Goal: Contribute content: Contribute content

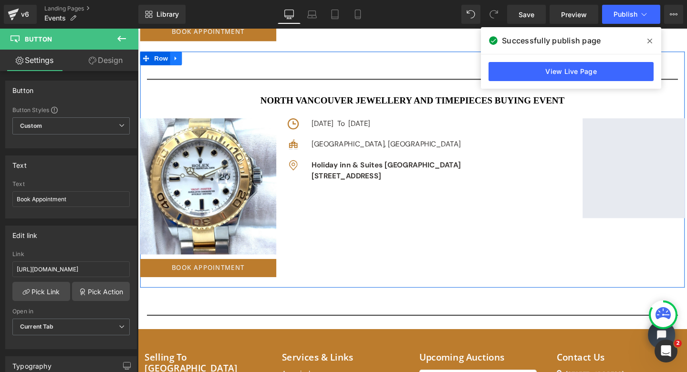
click at [175, 58] on icon at bounding box center [178, 59] width 7 height 7
click at [189, 57] on icon at bounding box center [190, 60] width 7 height 7
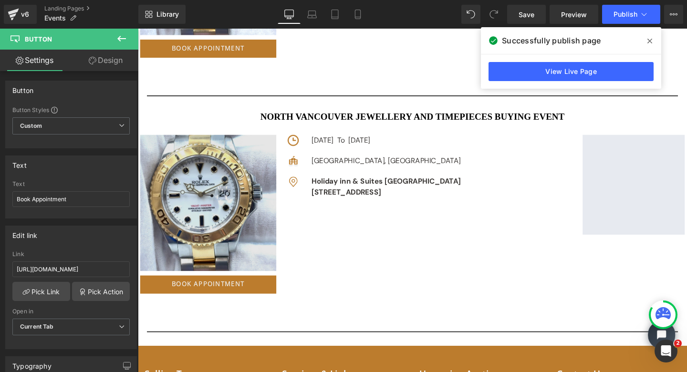
scroll to position [3815, 0]
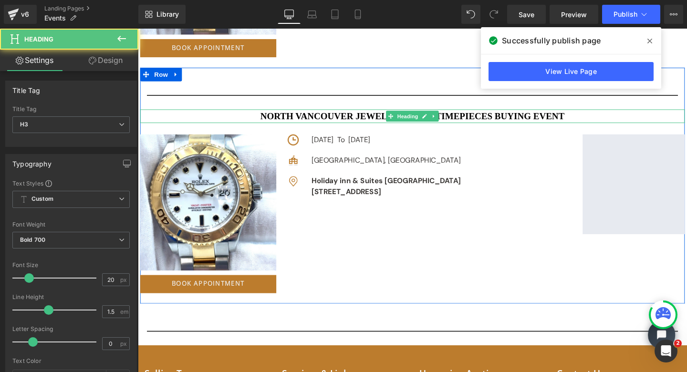
click at [361, 117] on h3 "North Vancouver JEWELLERY AND TIMEPIECES BUYING EVENT" at bounding box center [426, 121] width 573 height 14
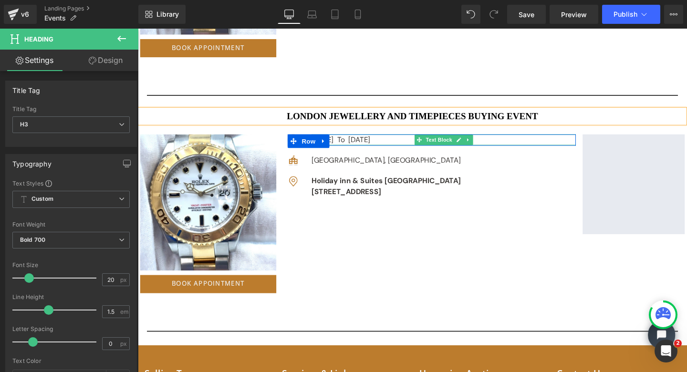
click at [350, 143] on p "[DATE] To [DATE]" at bounding box center [460, 145] width 278 height 11
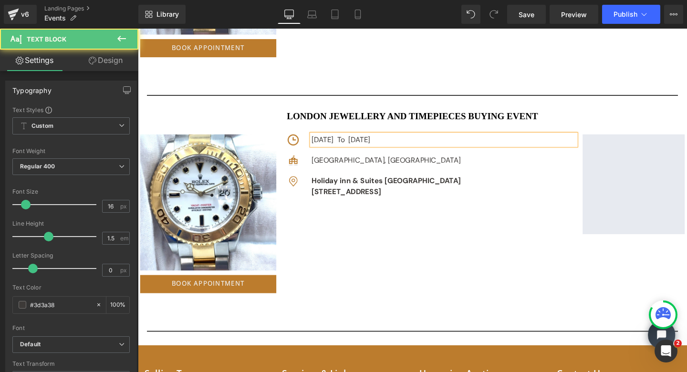
click at [402, 142] on p "[DATE] To [DATE]" at bounding box center [460, 145] width 278 height 11
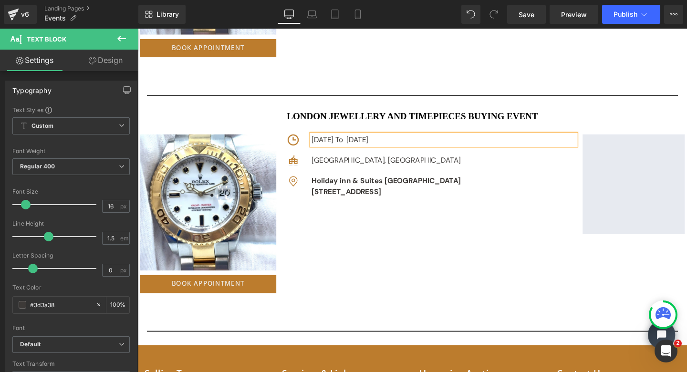
click at [436, 143] on p "[DATE] To [DATE]" at bounding box center [460, 145] width 278 height 11
click at [493, 143] on p "[DATE] and [DATE]" at bounding box center [460, 145] width 278 height 11
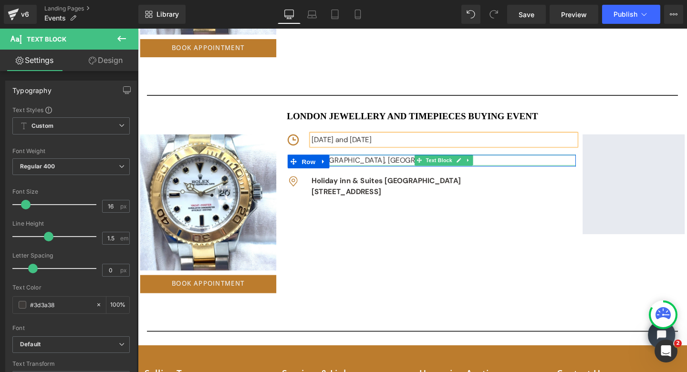
click at [375, 162] on div "[GEOGRAPHIC_DATA], [GEOGRAPHIC_DATA]" at bounding box center [460, 166] width 278 height 11
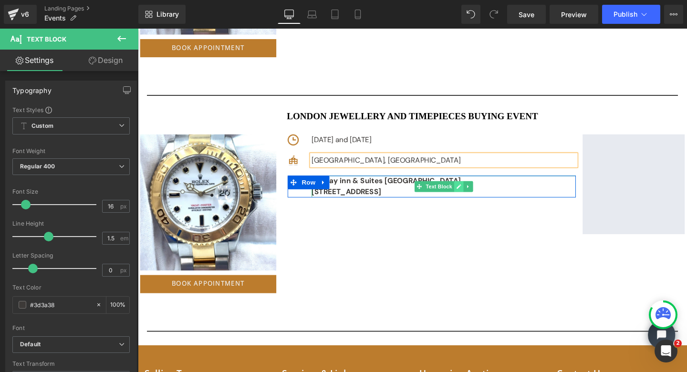
click at [474, 192] on icon at bounding box center [475, 194] width 5 height 5
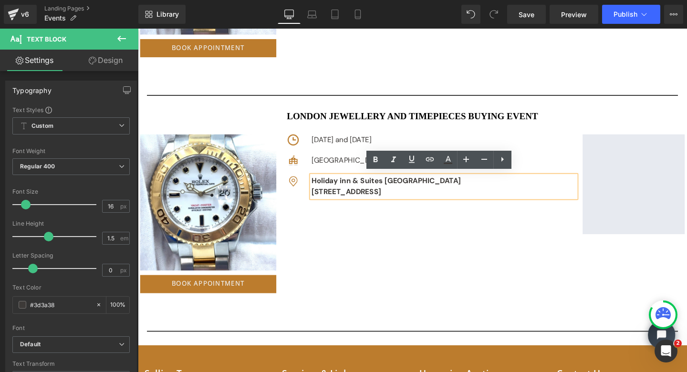
drag, startPoint x: 512, startPoint y: 202, endPoint x: 325, endPoint y: 186, distance: 188.2
click at [325, 186] on div "Image Holiday inn & Suites [GEOGRAPHIC_DATA] [STREET_ADDRESS] Text [GEOGRAPHIC_…" at bounding box center [446, 194] width 303 height 23
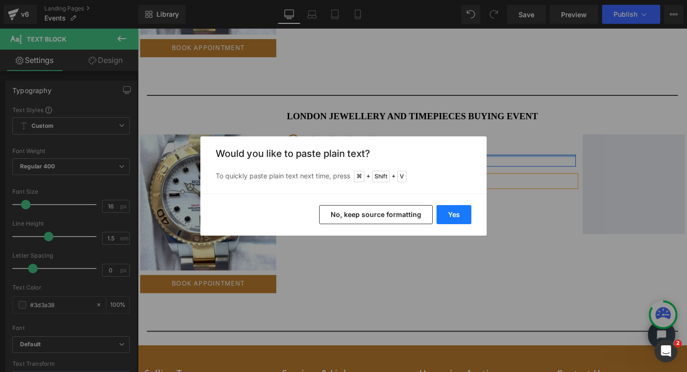
click at [449, 213] on button "Yes" at bounding box center [454, 214] width 35 height 19
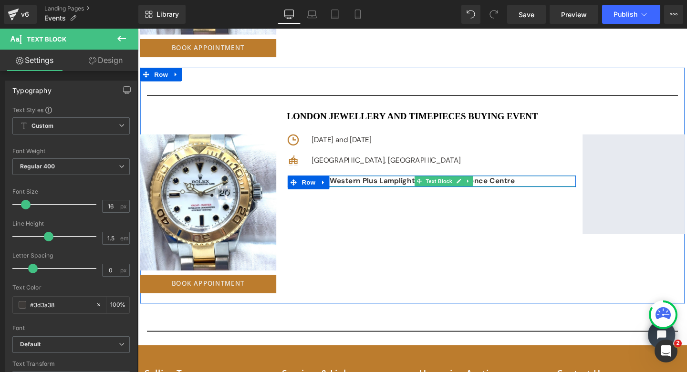
click at [536, 188] on p "Best Western Plus Lamplighter Inn & Conference Centre" at bounding box center [460, 188] width 278 height 11
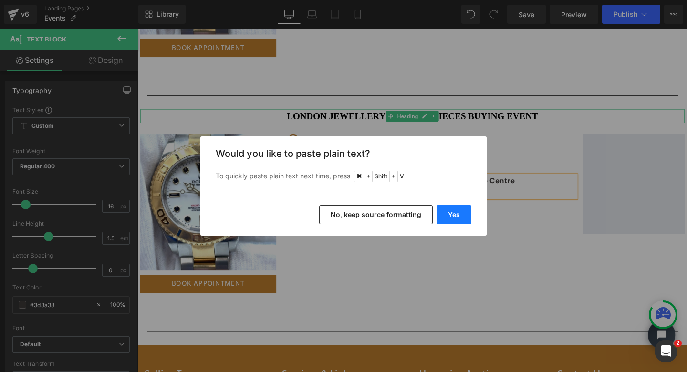
click at [458, 212] on button "Yes" at bounding box center [454, 214] width 35 height 19
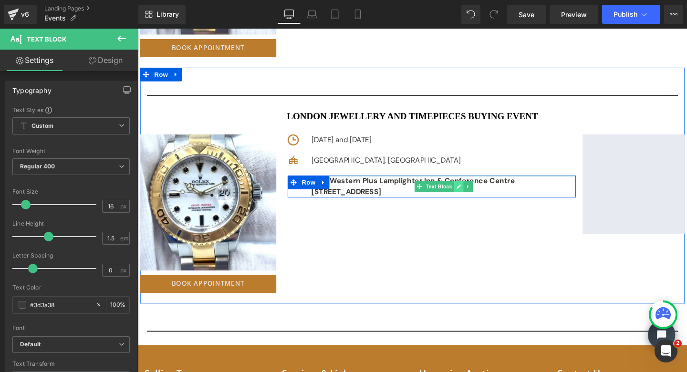
click at [470, 189] on link at bounding box center [475, 194] width 10 height 11
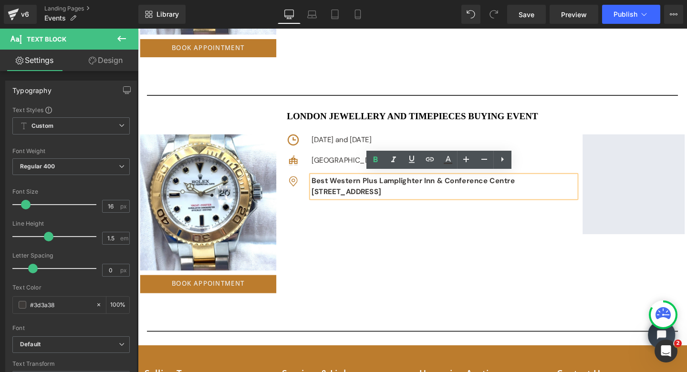
drag, startPoint x: 471, startPoint y: 200, endPoint x: 316, endPoint y: 184, distance: 155.5
click at [316, 184] on div "Image Best Western Plus Lamplighter Inn & Conference Centre [STREET_ADDRESS] Te…" at bounding box center [446, 194] width 303 height 23
copy div "Best Western Plus Lamplighter Inn & Conference Centre [STREET_ADDRESS]"
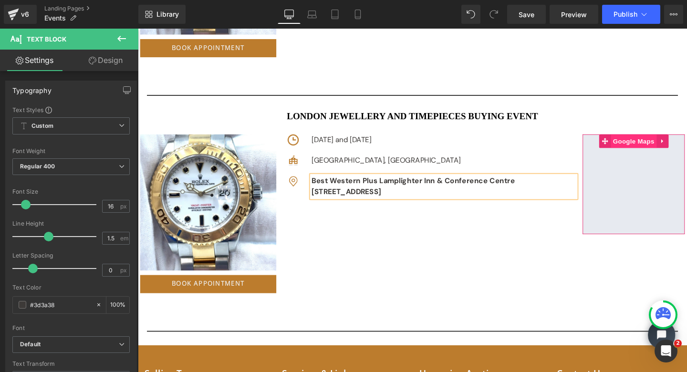
click at [647, 144] on span "Google Maps" at bounding box center [659, 147] width 48 height 14
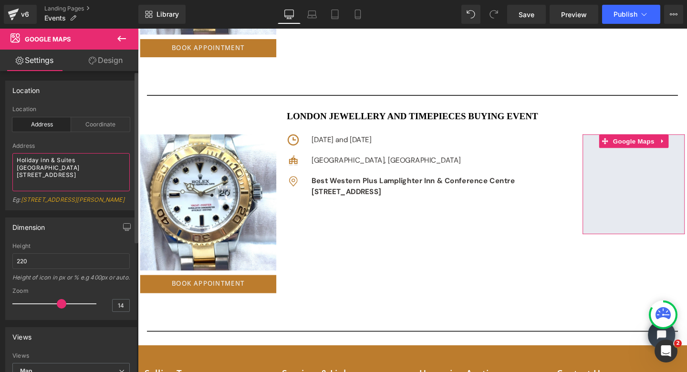
drag, startPoint x: 17, startPoint y: 161, endPoint x: 101, endPoint y: 183, distance: 87.4
click at [101, 183] on textarea "Holiday inn & Suites [GEOGRAPHIC_DATA] [STREET_ADDRESS]" at bounding box center [70, 172] width 117 height 38
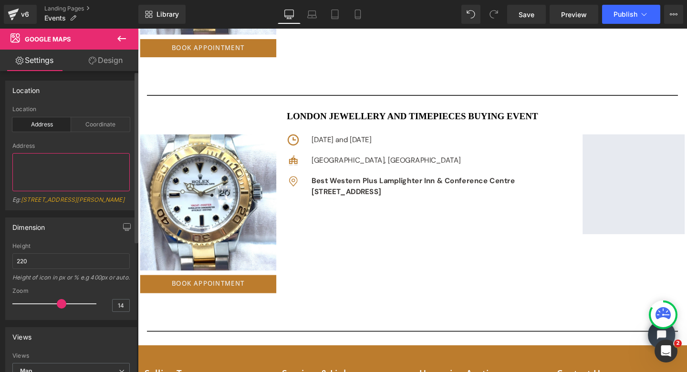
type textarea "Best Western Plus Lamplighter Inn & Conference Centre [STREET_ADDRESS]"
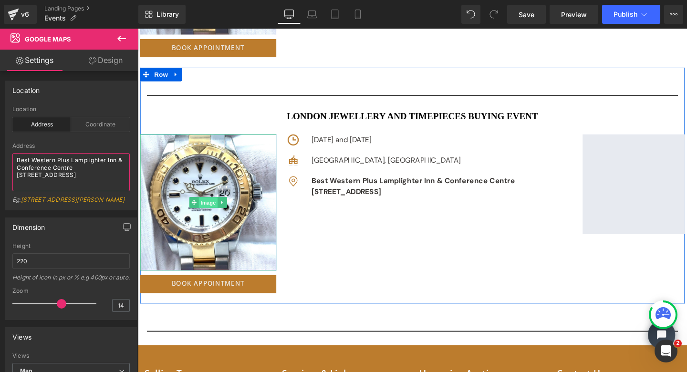
click at [207, 206] on span "Image" at bounding box center [212, 211] width 20 height 11
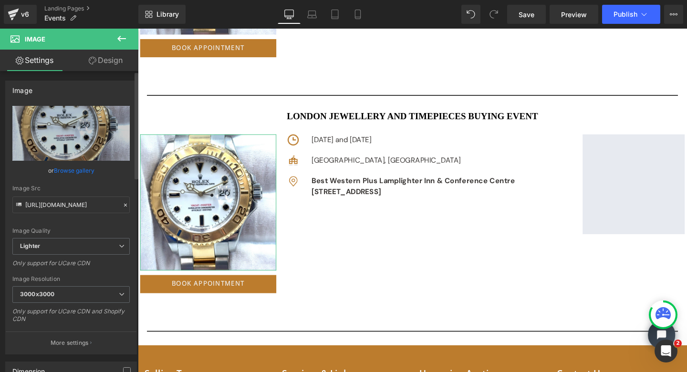
click at [77, 170] on link "Browse gallery" at bounding box center [74, 170] width 41 height 17
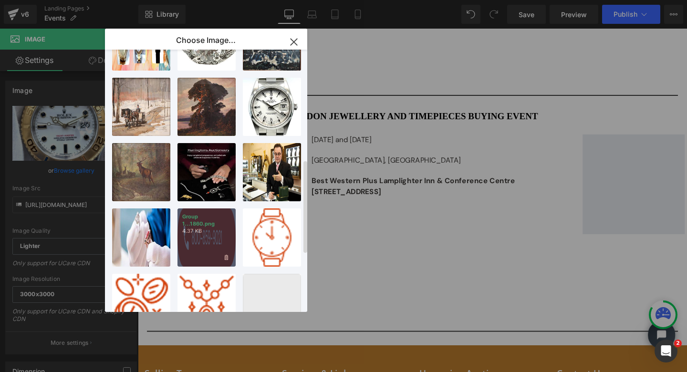
scroll to position [314, 0]
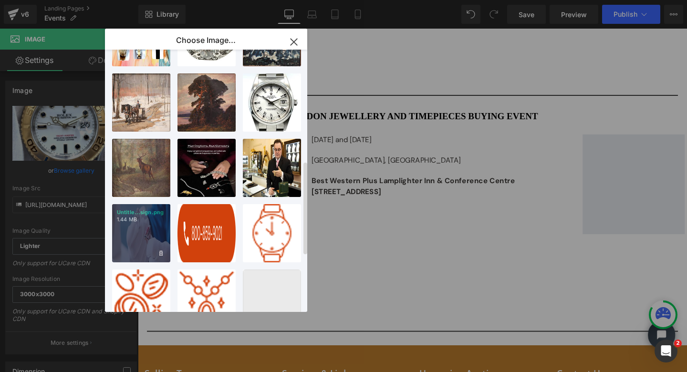
click at [128, 214] on p "Untitle...sign.png" at bounding box center [141, 212] width 49 height 7
type input "[URL][DOMAIN_NAME]"
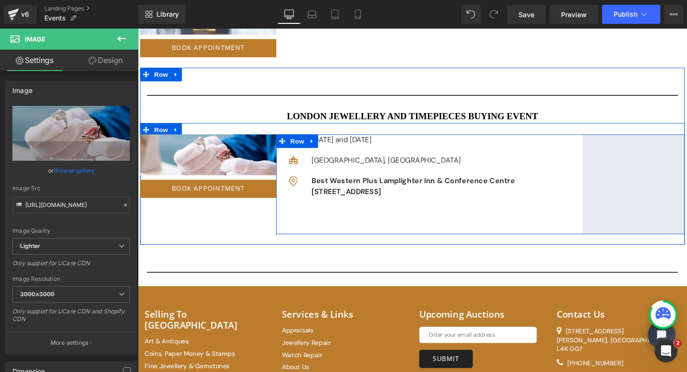
scroll to position [3819, 0]
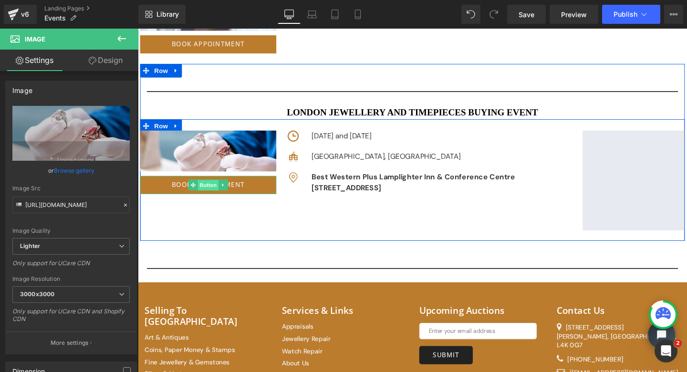
click at [209, 188] on span "Button" at bounding box center [212, 193] width 22 height 11
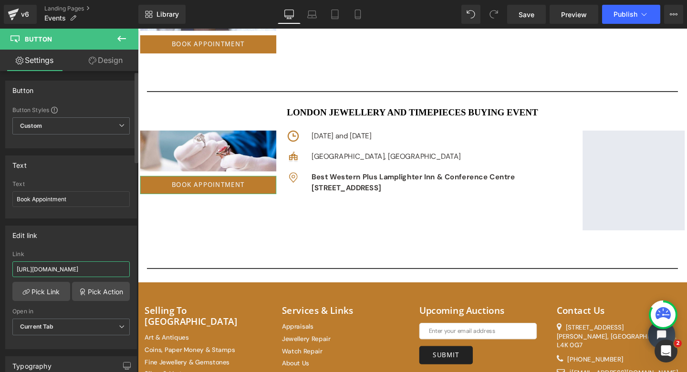
drag, startPoint x: 13, startPoint y: 270, endPoint x: 126, endPoint y: 269, distance: 113.1
click at [126, 269] on div "[URL][DOMAIN_NAME] Link [URL][DOMAIN_NAME] Pick Link Pick Action Current Tab Ne…" at bounding box center [71, 300] width 131 height 98
paste input "[URL][DOMAIN_NAME]"
type input "[URL][DOMAIN_NAME]"
click at [530, 17] on span "Save" at bounding box center [527, 15] width 16 height 10
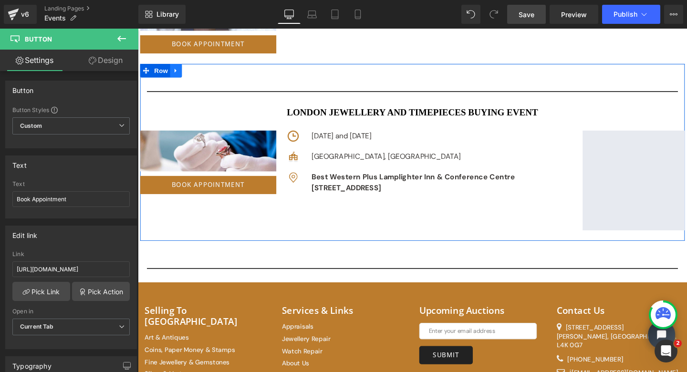
click at [177, 71] on icon at bounding box center [178, 73] width 2 height 4
click at [190, 71] on icon at bounding box center [190, 73] width 7 height 7
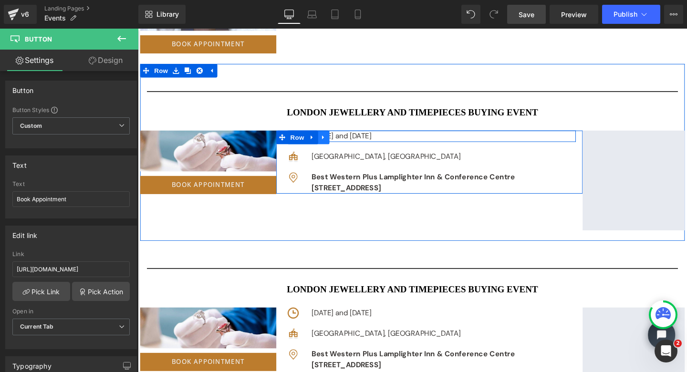
scroll to position [3964, 0]
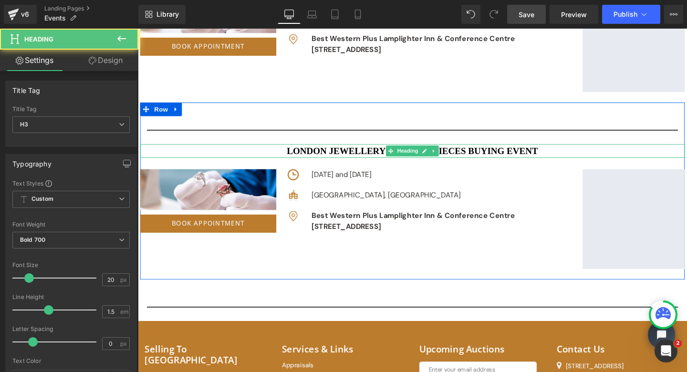
click at [334, 155] on h3 "London JEWELLERY AND TIMEPIECES BUYING EVENT" at bounding box center [426, 157] width 573 height 14
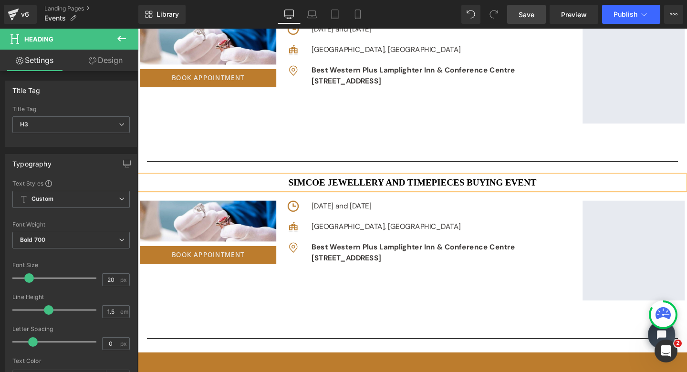
scroll to position [3933, 0]
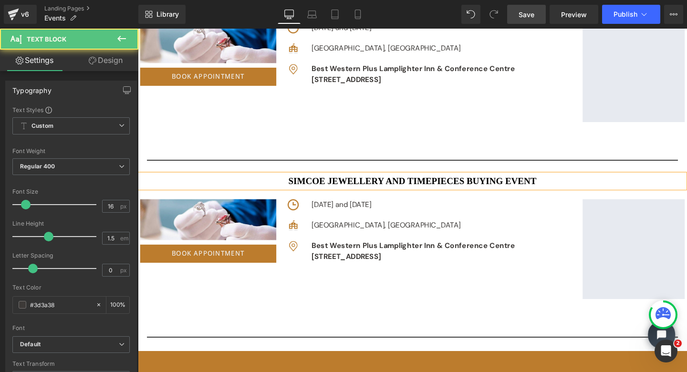
drag, startPoint x: 415, startPoint y: 210, endPoint x: 373, endPoint y: 206, distance: 42.7
click at [373, 208] on p "[DATE] and [DATE]" at bounding box center [460, 213] width 278 height 11
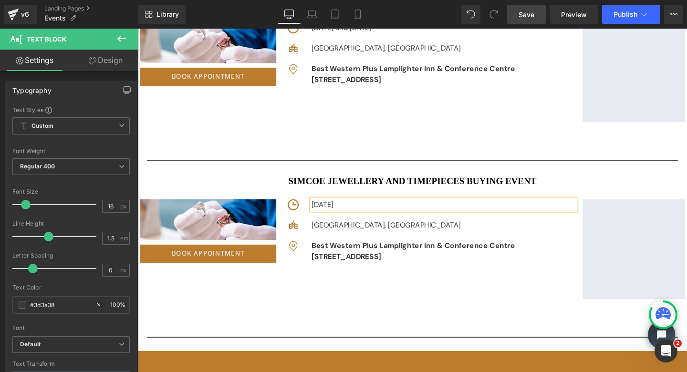
click at [342, 212] on p "[DATE]" at bounding box center [460, 213] width 278 height 11
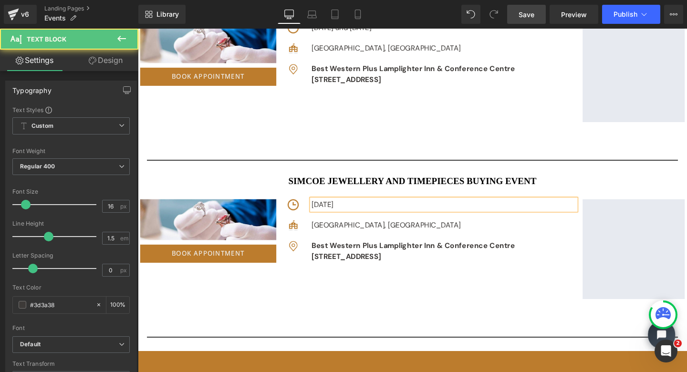
click at [381, 211] on p "[DATE]" at bounding box center [460, 213] width 278 height 11
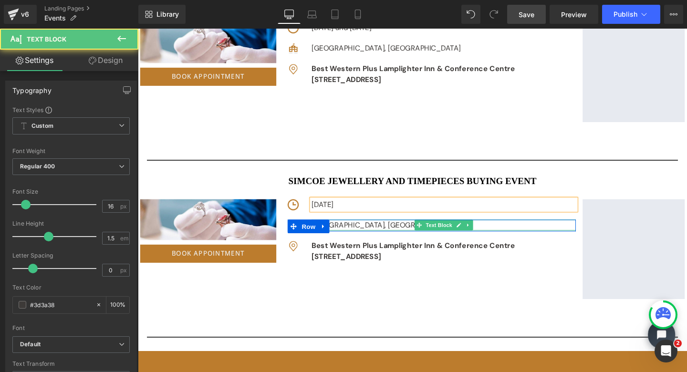
click at [344, 234] on div "[GEOGRAPHIC_DATA], [GEOGRAPHIC_DATA]" at bounding box center [460, 234] width 278 height 11
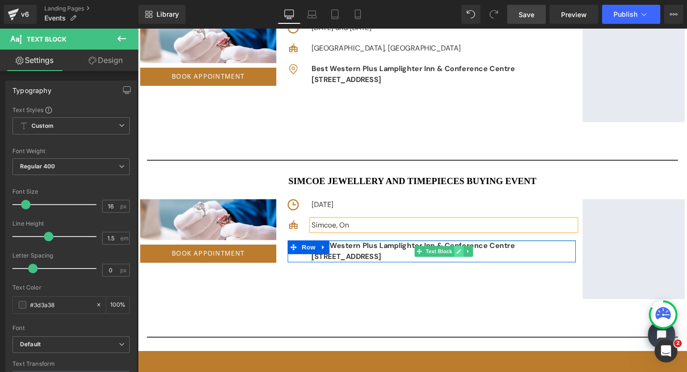
click at [470, 261] on link at bounding box center [475, 262] width 10 height 11
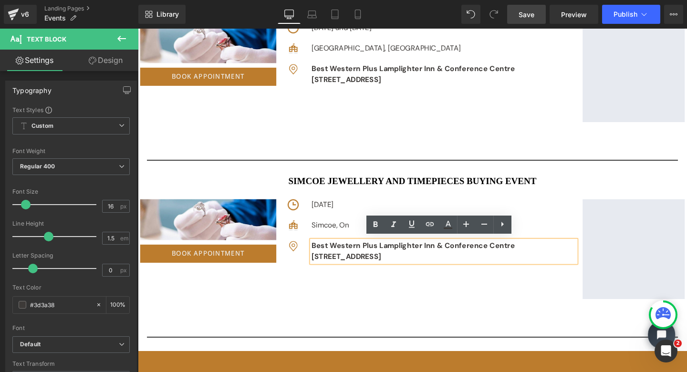
drag, startPoint x: 468, startPoint y: 268, endPoint x: 327, endPoint y: 254, distance: 141.4
click at [327, 254] on div "Image Best Western Plus Lamplighter Inn & Conference Centre [STREET_ADDRESS] Te…" at bounding box center [446, 262] width 303 height 23
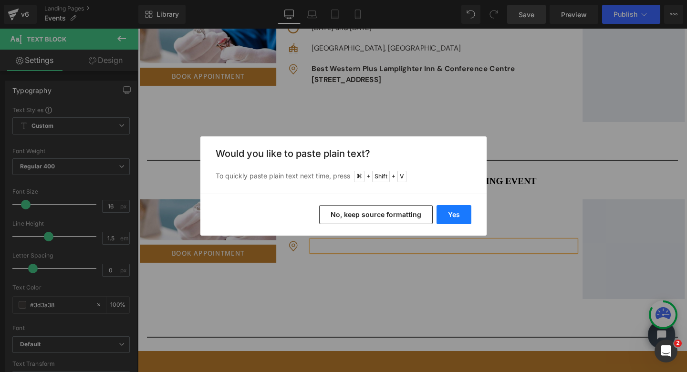
click at [459, 213] on button "Yes" at bounding box center [454, 214] width 35 height 19
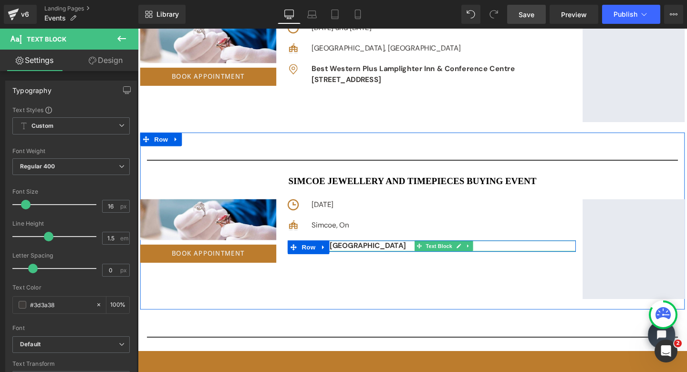
click at [425, 254] on p "Best [GEOGRAPHIC_DATA]" at bounding box center [460, 256] width 278 height 11
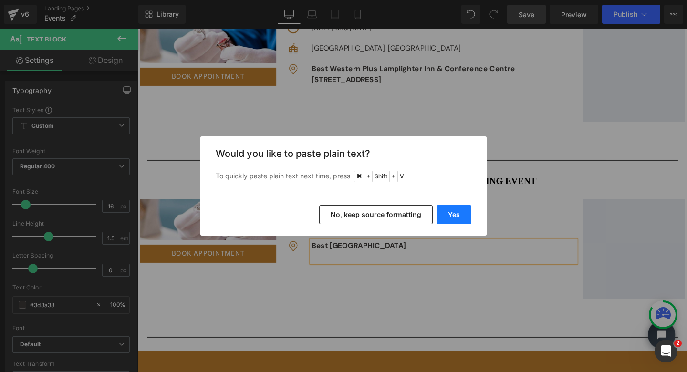
click at [457, 213] on button "Yes" at bounding box center [454, 214] width 35 height 19
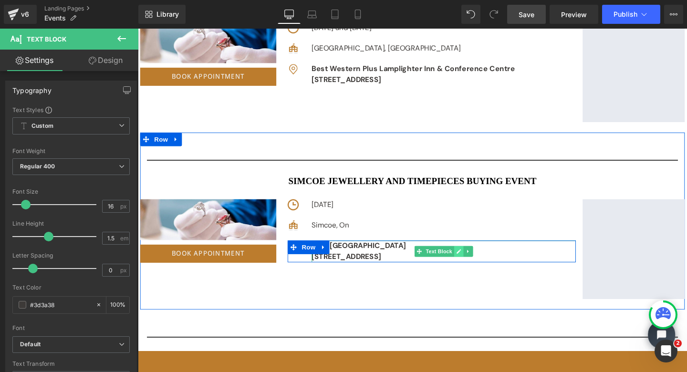
click at [473, 260] on icon at bounding box center [474, 263] width 5 height 6
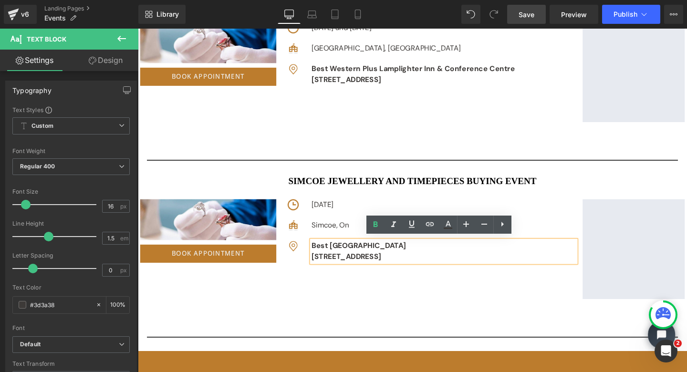
drag, startPoint x: 490, startPoint y: 263, endPoint x: 318, endPoint y: 255, distance: 172.5
click at [318, 255] on div "Image Best [GEOGRAPHIC_DATA] [STREET_ADDRESS] Text Block Row" at bounding box center [446, 262] width 303 height 23
copy div "Best [GEOGRAPHIC_DATA] [STREET_ADDRESS]"
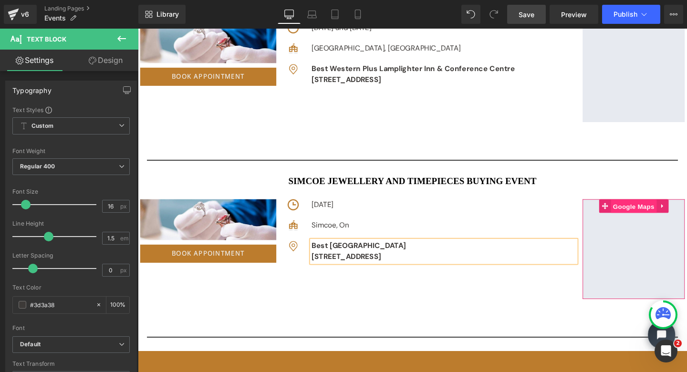
click at [656, 212] on span "Google Maps" at bounding box center [659, 216] width 48 height 14
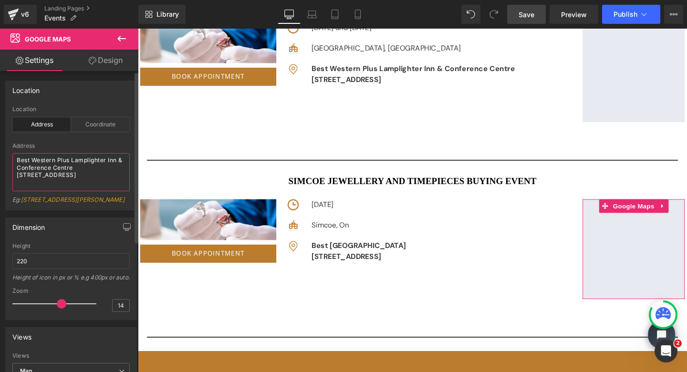
drag, startPoint x: 16, startPoint y: 159, endPoint x: 103, endPoint y: 196, distance: 93.8
click at [103, 196] on div "Address Best Western Plus [GEOGRAPHIC_DATA] [STREET_ADDRESS] Eg: [STREET_ADDRES…" at bounding box center [70, 176] width 117 height 67
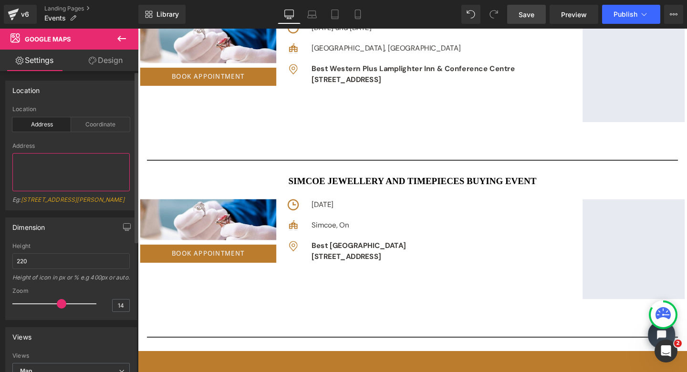
type textarea "Best [GEOGRAPHIC_DATA] [STREET_ADDRESS]"
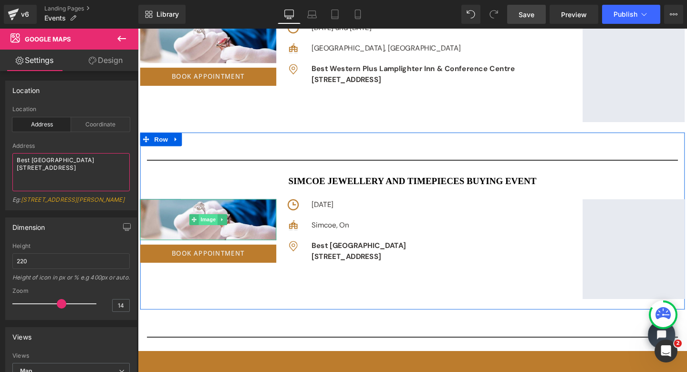
click at [213, 227] on span "Image" at bounding box center [212, 229] width 20 height 11
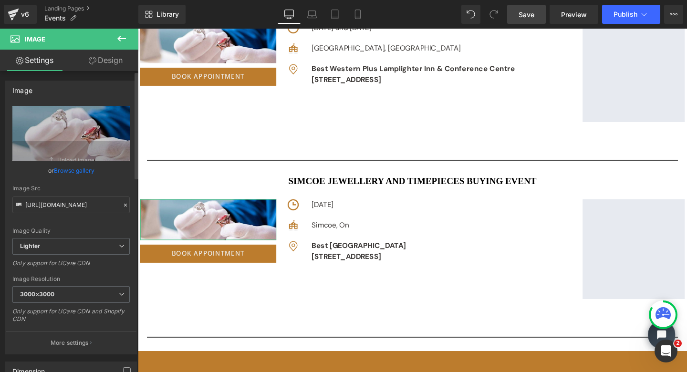
click at [81, 168] on link "Browse gallery" at bounding box center [74, 170] width 41 height 17
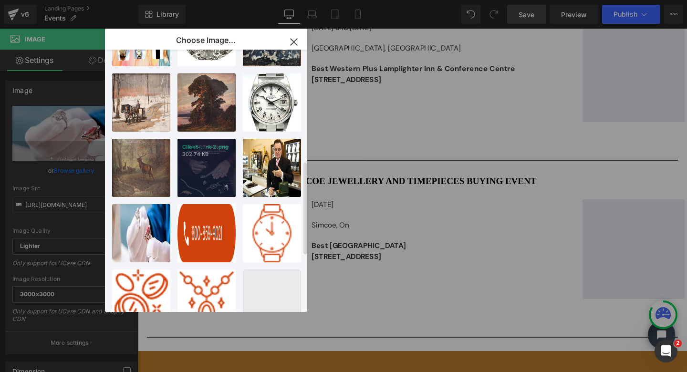
click at [215, 155] on p "302.74 KB" at bounding box center [206, 154] width 49 height 7
type input "[URL][DOMAIN_NAME]"
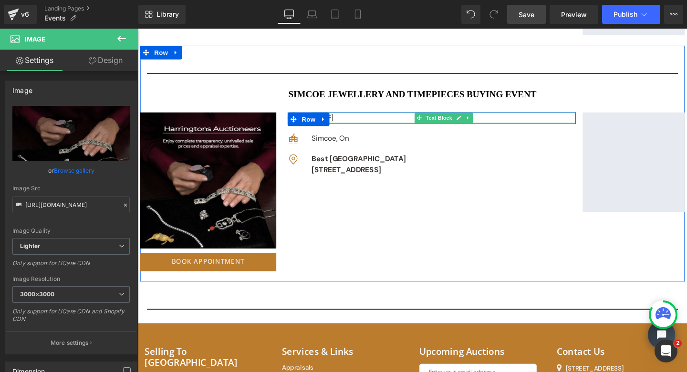
scroll to position [4063, 0]
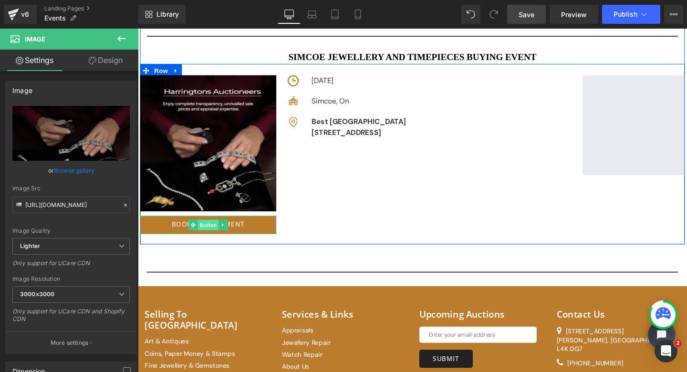
click at [207, 231] on span "Button" at bounding box center [212, 235] width 22 height 11
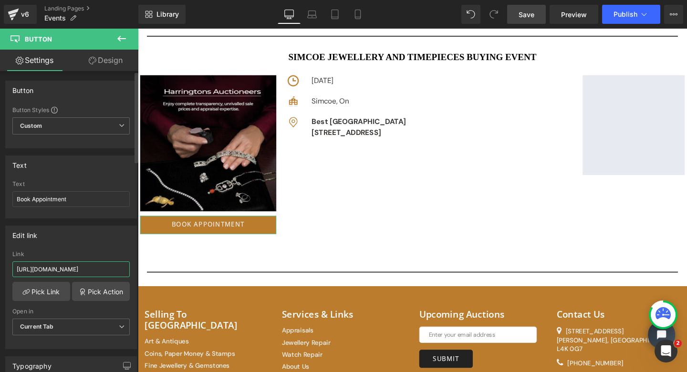
drag, startPoint x: 16, startPoint y: 270, endPoint x: 127, endPoint y: 271, distance: 111.2
click at [127, 271] on div "[URL][DOMAIN_NAME] Link [URL][DOMAIN_NAME] Pick Link Pick Action Current Tab Ne…" at bounding box center [71, 300] width 131 height 98
paste input "[URL][DOMAIN_NAME]"
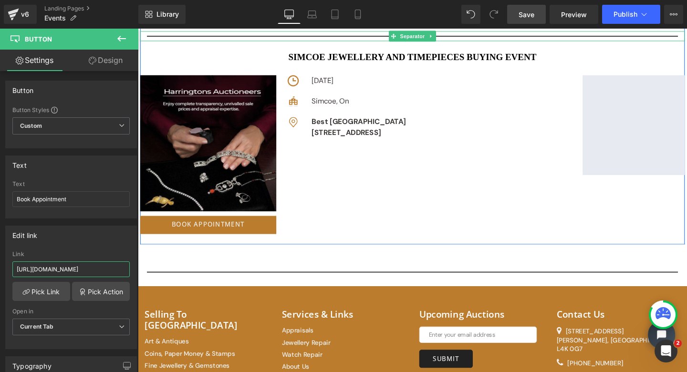
type input "[URL][DOMAIN_NAME]"
click at [526, 14] on span "Save" at bounding box center [527, 15] width 16 height 10
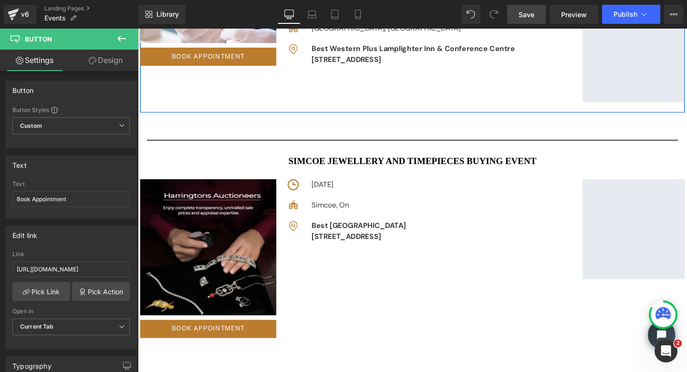
scroll to position [3957, 0]
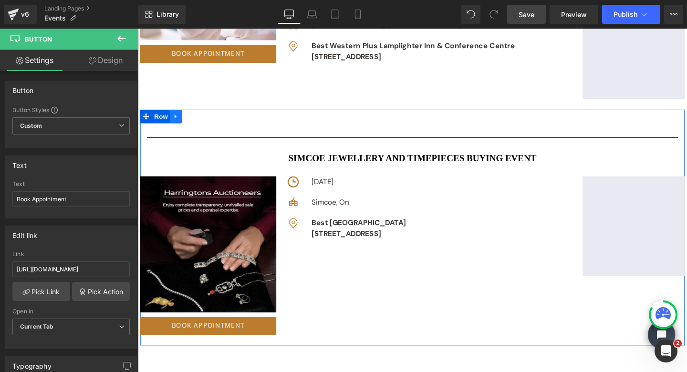
click at [175, 117] on icon at bounding box center [178, 120] width 7 height 7
click at [190, 118] on icon at bounding box center [190, 121] width 7 height 7
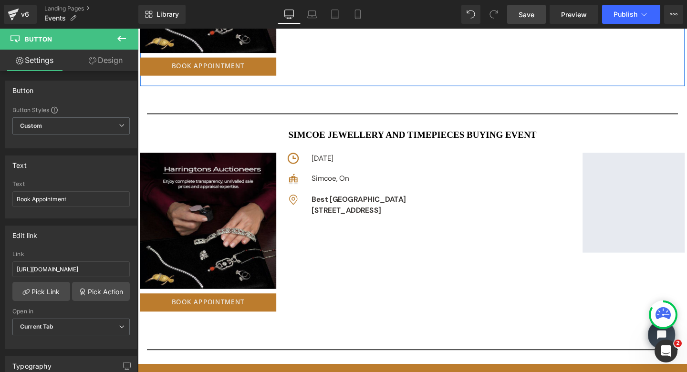
scroll to position [4249, 0]
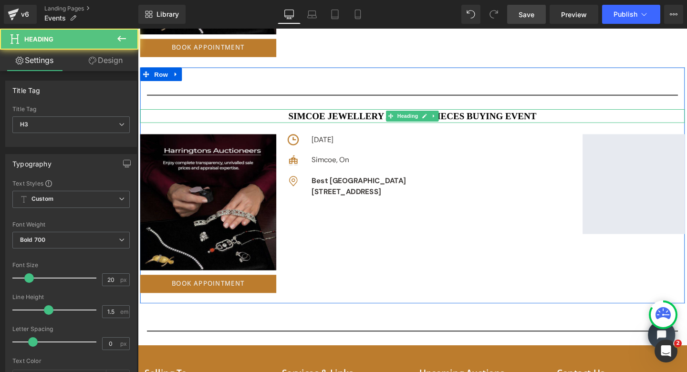
click at [332, 117] on h3 "Simcoe JEWELLERY AND TIMEPIECES BUYING EVENT" at bounding box center [426, 121] width 573 height 14
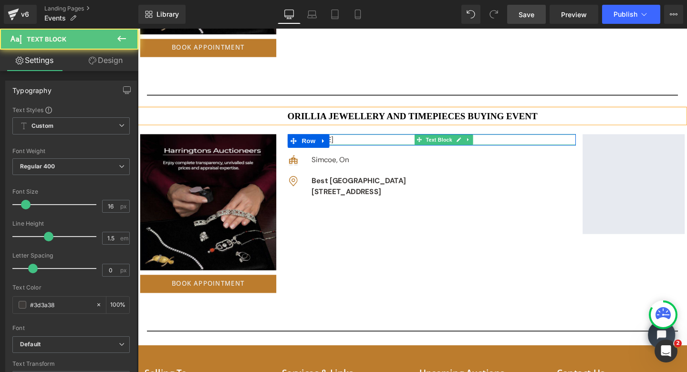
click at [406, 140] on p "[DATE]" at bounding box center [460, 145] width 278 height 11
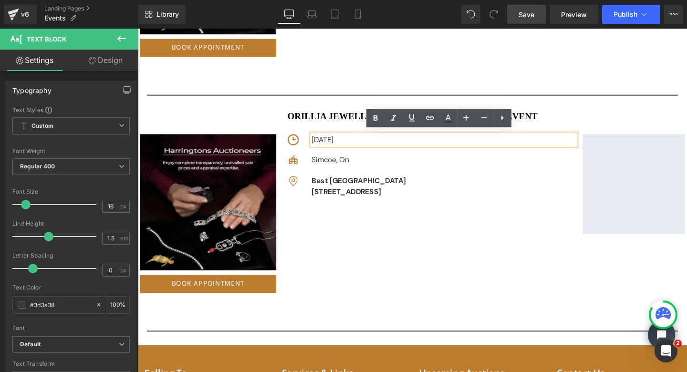
click at [408, 142] on p "[DATE]" at bounding box center [460, 145] width 278 height 11
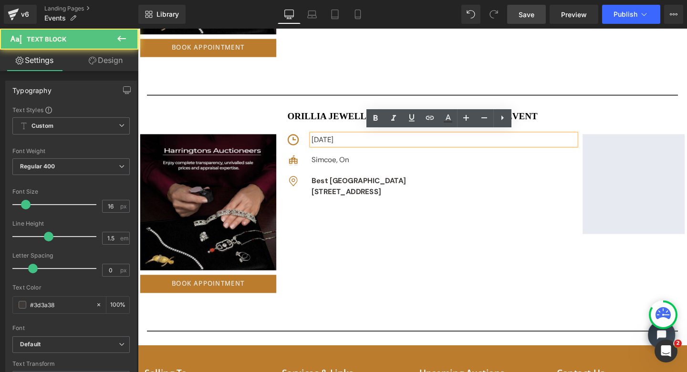
click at [422, 144] on p "[DATE]" at bounding box center [460, 145] width 278 height 11
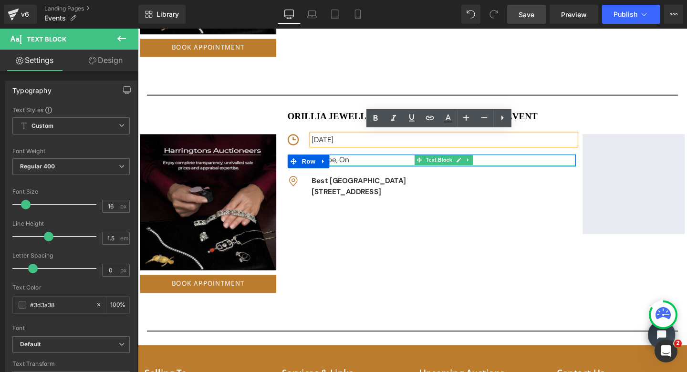
click at [400, 163] on div "Simcoe, On" at bounding box center [460, 166] width 278 height 11
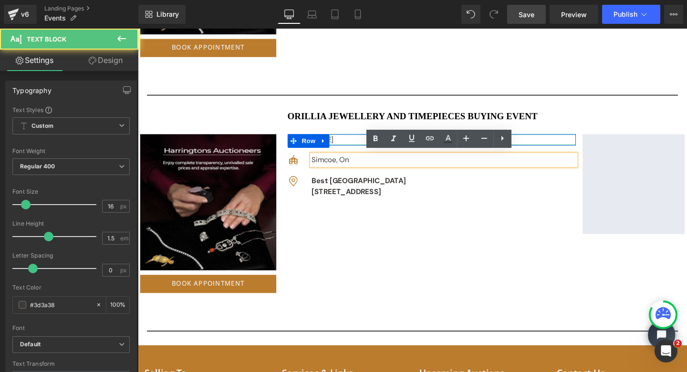
click at [343, 140] on p "[DATE]" at bounding box center [460, 145] width 278 height 11
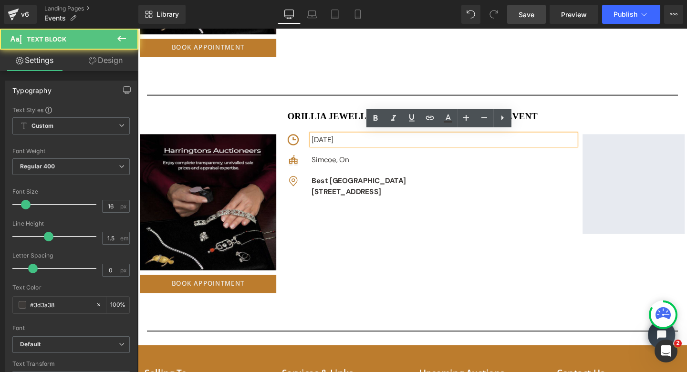
click at [412, 142] on p "[DATE]" at bounding box center [460, 145] width 278 height 11
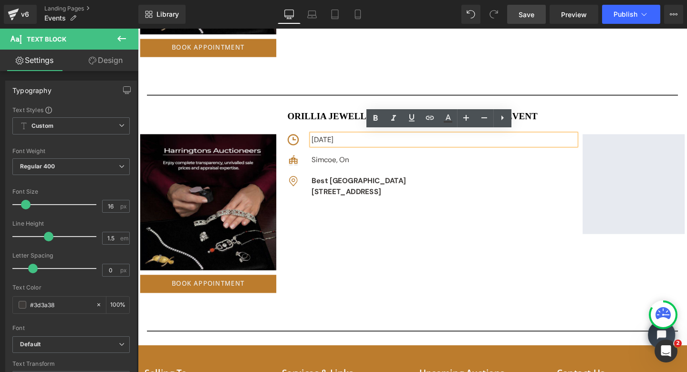
click at [386, 143] on p "[DATE]" at bounding box center [460, 145] width 278 height 11
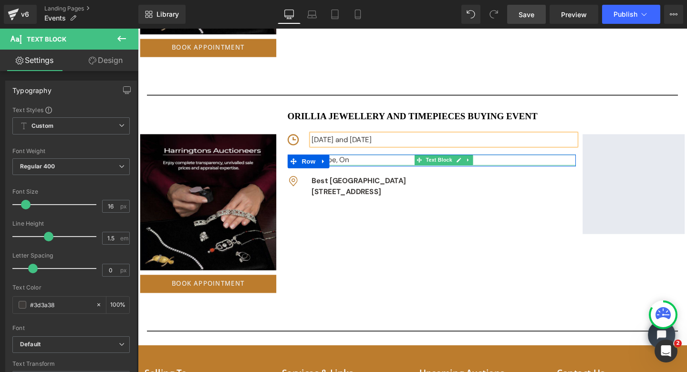
click at [344, 164] on div "Simcoe, On" at bounding box center [460, 166] width 278 height 11
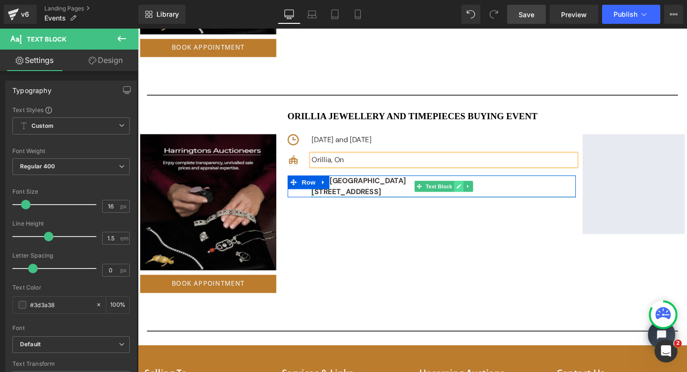
click at [472, 192] on icon at bounding box center [474, 195] width 5 height 6
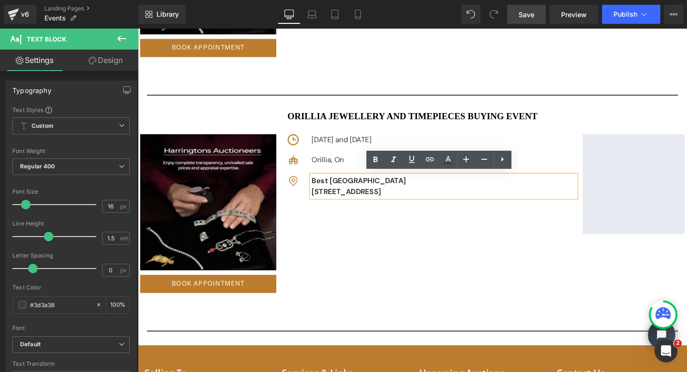
drag, startPoint x: 489, startPoint y: 197, endPoint x: 324, endPoint y: 184, distance: 165.1
click at [324, 184] on div "Image Best [GEOGRAPHIC_DATA] [STREET_ADDRESS] Text Block Row" at bounding box center [446, 194] width 303 height 23
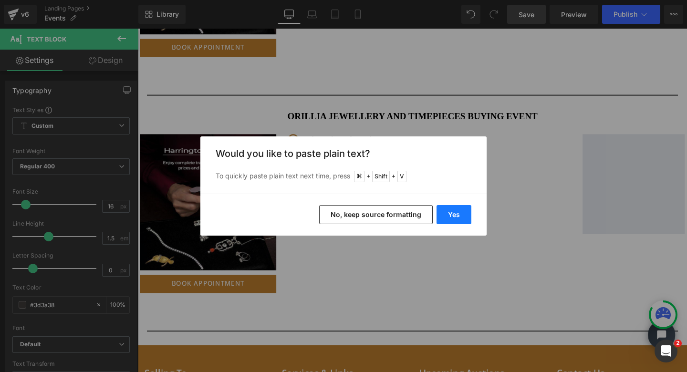
click at [453, 215] on button "Yes" at bounding box center [454, 214] width 35 height 19
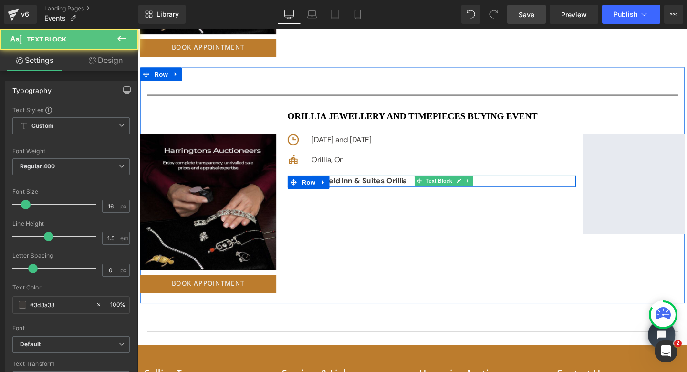
click at [422, 186] on p "Fairfield Inn & Suites Orillia" at bounding box center [460, 188] width 278 height 11
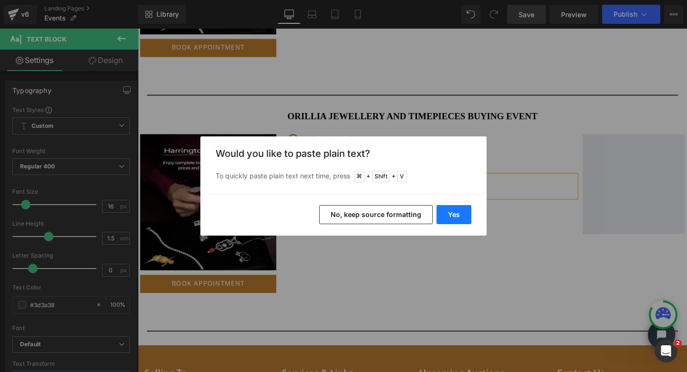
click at [448, 213] on button "Yes" at bounding box center [454, 214] width 35 height 19
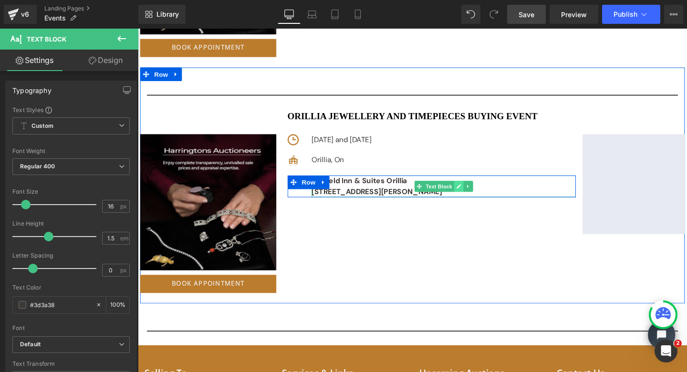
click at [472, 192] on icon at bounding box center [474, 195] width 5 height 6
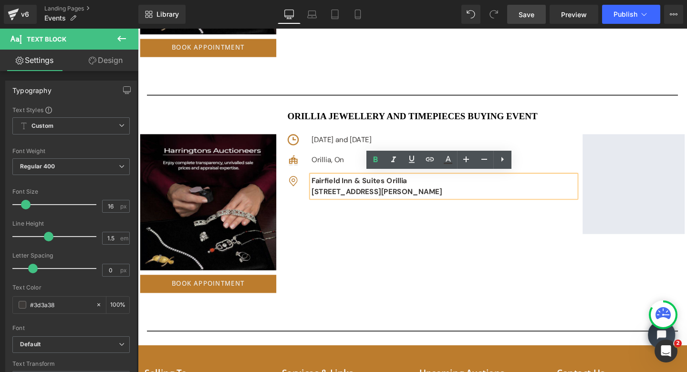
drag, startPoint x: 443, startPoint y: 197, endPoint x: 317, endPoint y: 188, distance: 125.8
click at [317, 188] on div "Image Fairfield Inn & Suites Orillia [STREET_ADDRESS][PERSON_NAME] Text Block R…" at bounding box center [446, 194] width 303 height 23
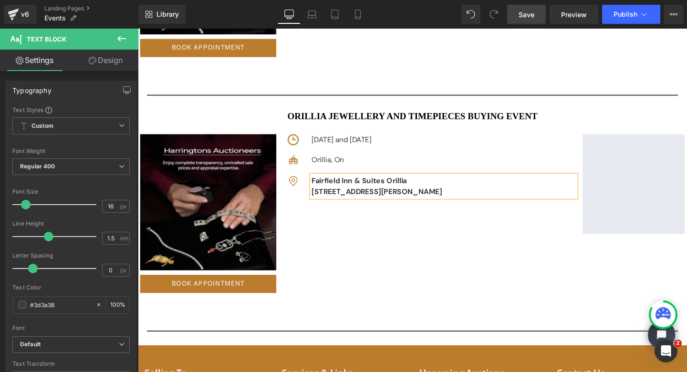
copy div "Fairfield Inn & Suites Orillia [STREET_ADDRESS][PERSON_NAME]"
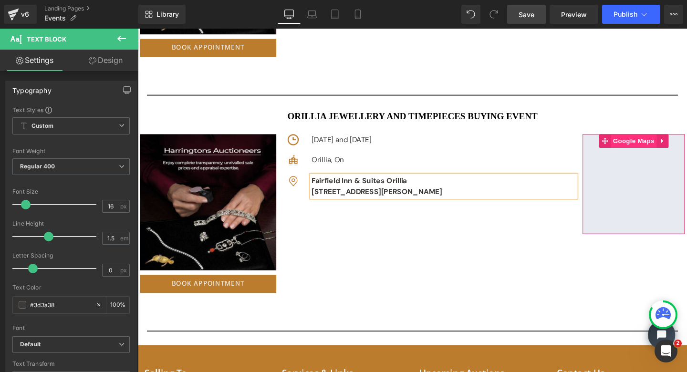
click at [649, 144] on span "Google Maps" at bounding box center [659, 147] width 48 height 14
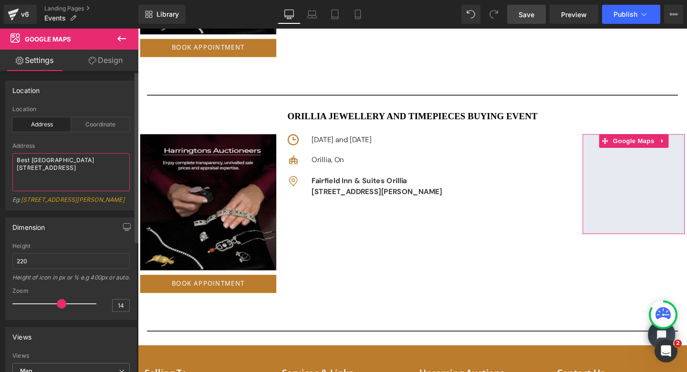
drag, startPoint x: 16, startPoint y: 159, endPoint x: 100, endPoint y: 178, distance: 86.7
click at [100, 178] on textarea "Best [GEOGRAPHIC_DATA] [STREET_ADDRESS]" at bounding box center [70, 172] width 117 height 38
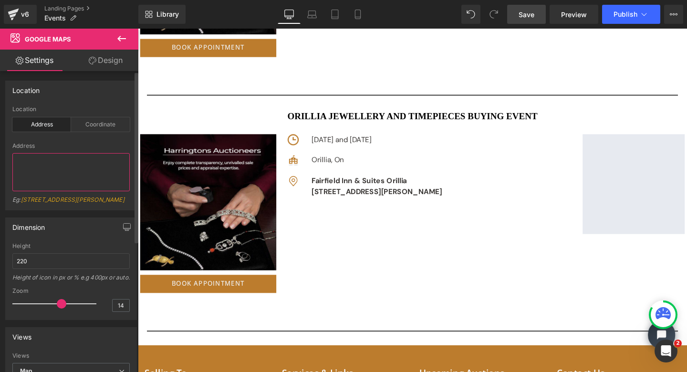
type textarea "Fairfield Inn & Suites Orillia [STREET_ADDRESS][PERSON_NAME]"
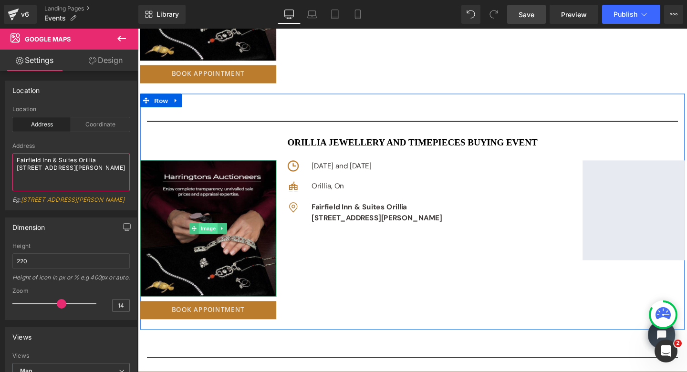
scroll to position [4278, 0]
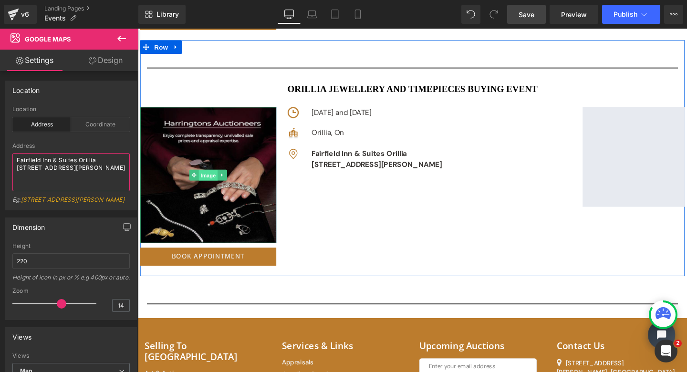
click at [214, 178] on span "Image" at bounding box center [212, 182] width 20 height 11
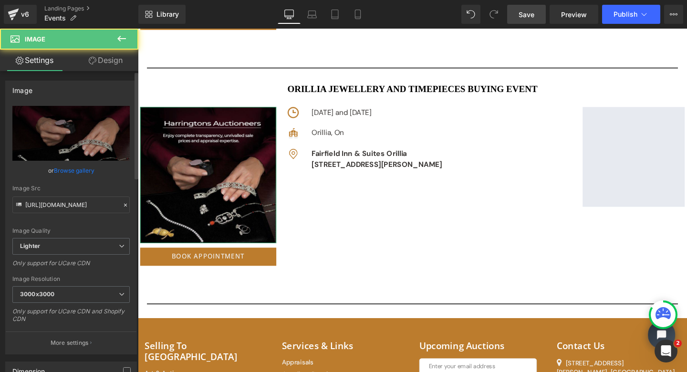
click at [84, 168] on link "Browse gallery" at bounding box center [74, 170] width 41 height 17
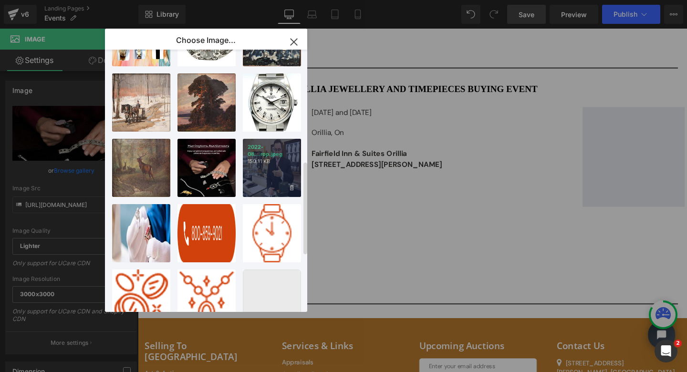
click at [276, 162] on p "150.11 KB" at bounding box center [272, 161] width 49 height 7
type input "[URL][DOMAIN_NAME]"
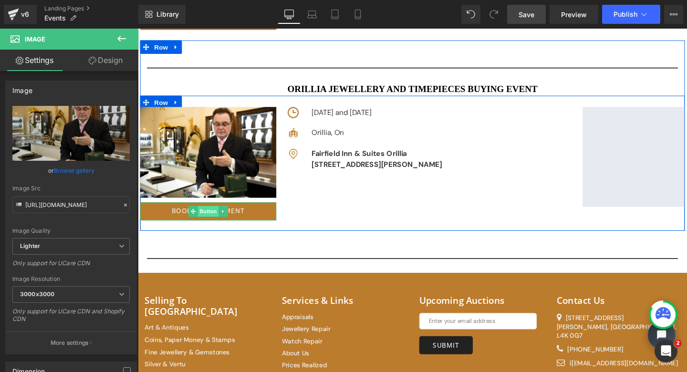
click at [207, 218] on span "Button" at bounding box center [212, 220] width 22 height 11
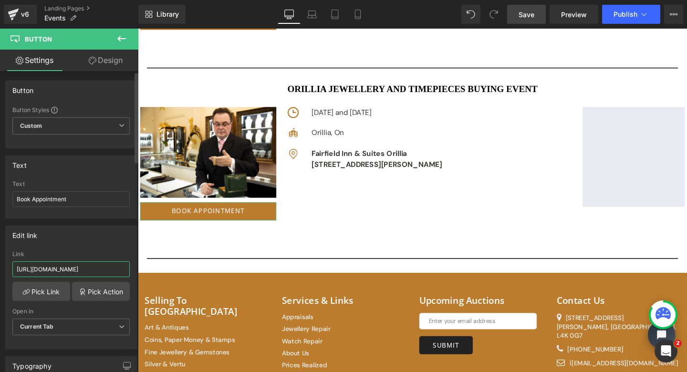
drag, startPoint x: 16, startPoint y: 270, endPoint x: 128, endPoint y: 269, distance: 112.1
click at [128, 269] on div "[URL][DOMAIN_NAME] Link [URL][DOMAIN_NAME] Pick Link Pick Action Current Tab Ne…" at bounding box center [71, 300] width 131 height 98
paste input "[URL][DOMAIN_NAME]"
type input "[URL][DOMAIN_NAME]"
click at [528, 14] on span "Save" at bounding box center [527, 15] width 16 height 10
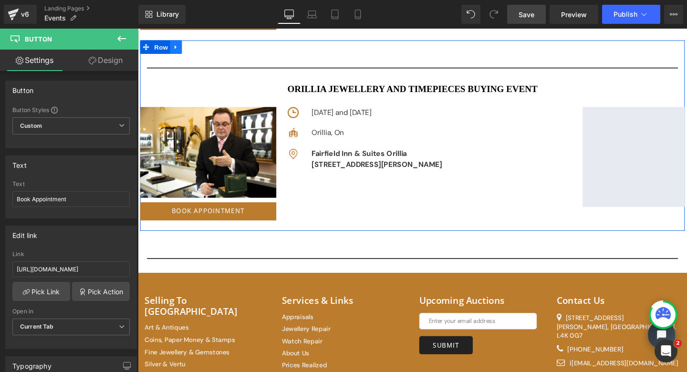
click at [177, 46] on icon at bounding box center [178, 48] width 2 height 4
click at [190, 45] on icon at bounding box center [190, 48] width 7 height 7
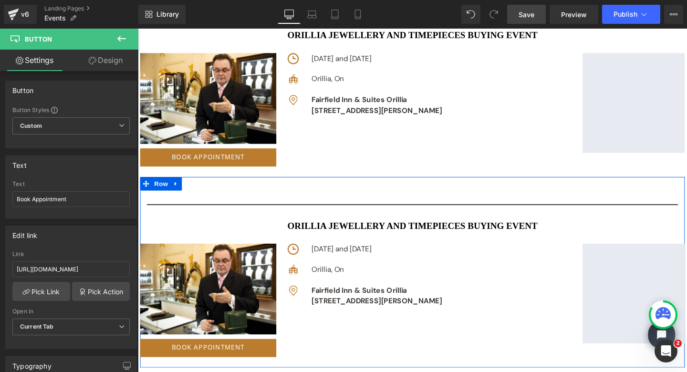
scroll to position [4360, 0]
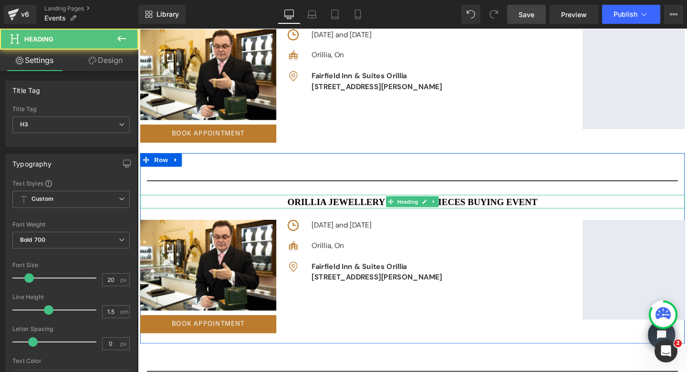
click at [334, 208] on h3 "Orillia JEWELLERY AND TIMEPIECES BUYING EVENT" at bounding box center [426, 210] width 573 height 14
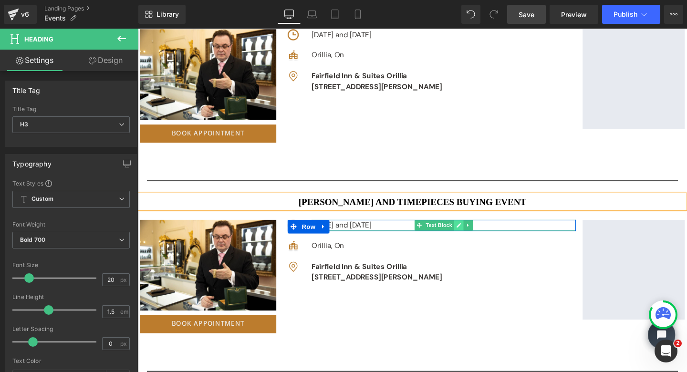
click at [473, 233] on icon at bounding box center [475, 235] width 5 height 5
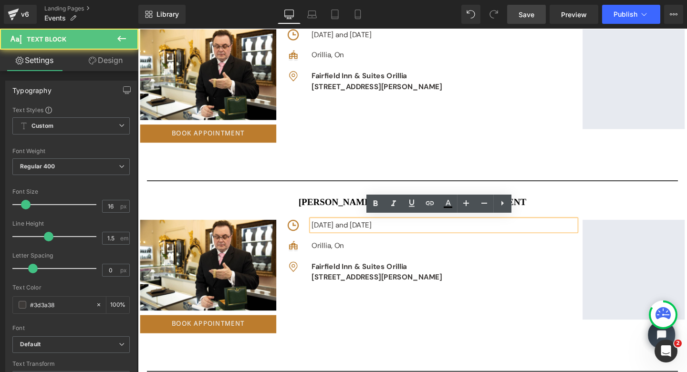
click at [498, 233] on p "[DATE] and [DATE]" at bounding box center [460, 234] width 278 height 11
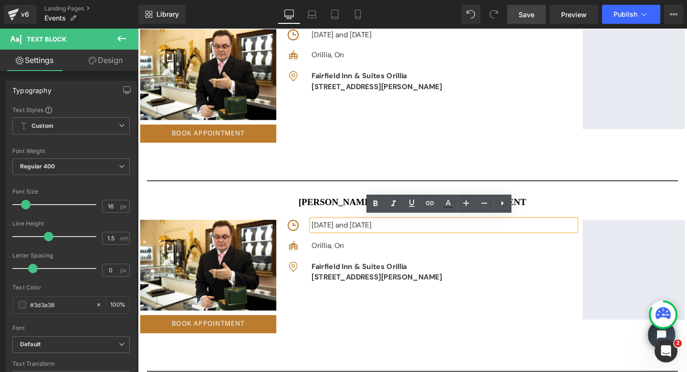
click at [475, 232] on p "[DATE] and [DATE]" at bounding box center [460, 234] width 278 height 11
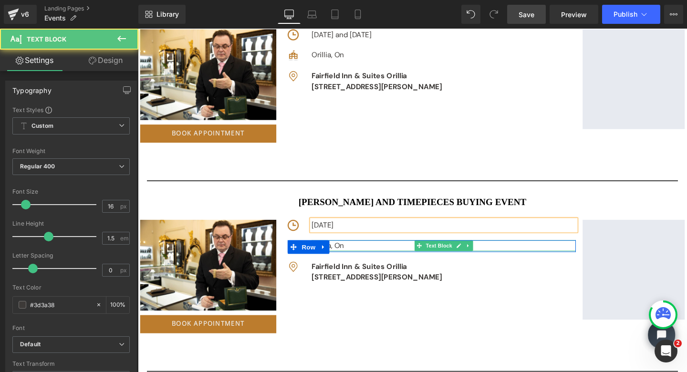
click at [374, 254] on div "Orillia, On" at bounding box center [460, 256] width 278 height 11
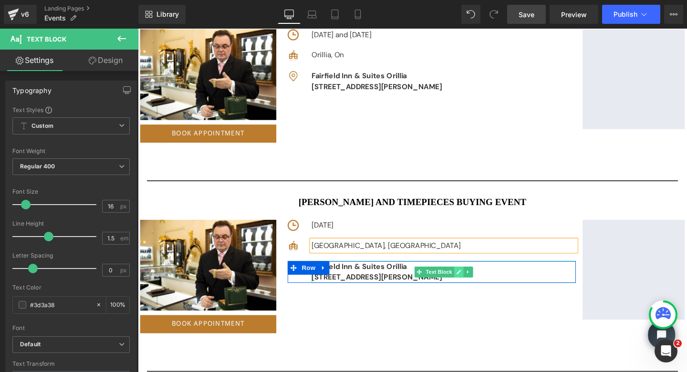
click at [472, 282] on icon at bounding box center [474, 285] width 5 height 6
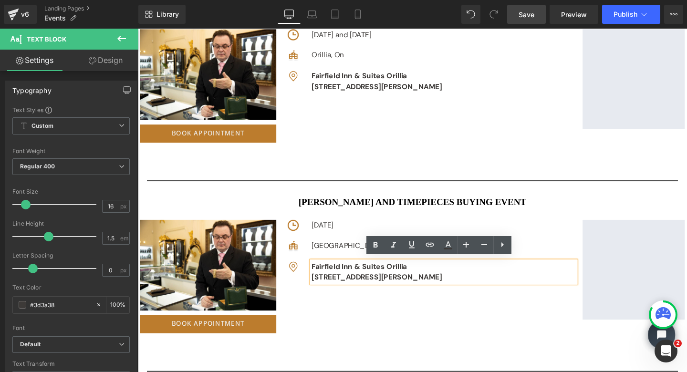
drag, startPoint x: 445, startPoint y: 286, endPoint x: 328, endPoint y: 272, distance: 117.7
click at [328, 273] on div "Image Fairfield Inn & Suites Orillia [STREET_ADDRESS][PERSON_NAME] Text Block R…" at bounding box center [446, 284] width 303 height 23
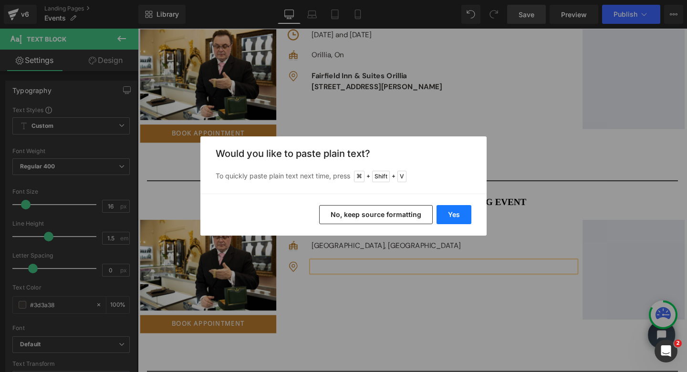
click at [453, 215] on button "Yes" at bounding box center [454, 214] width 35 height 19
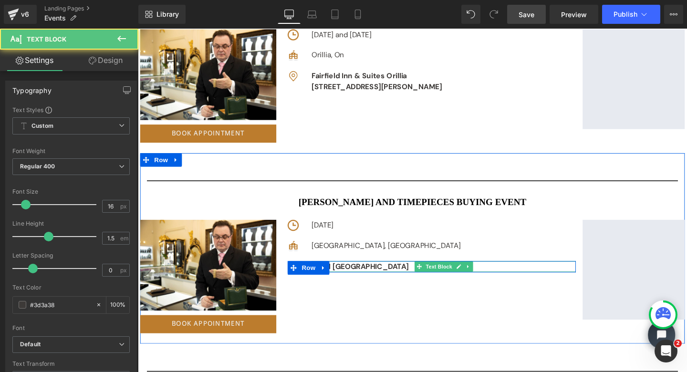
click at [399, 276] on p "Hotel [GEOGRAPHIC_DATA]" at bounding box center [460, 278] width 278 height 11
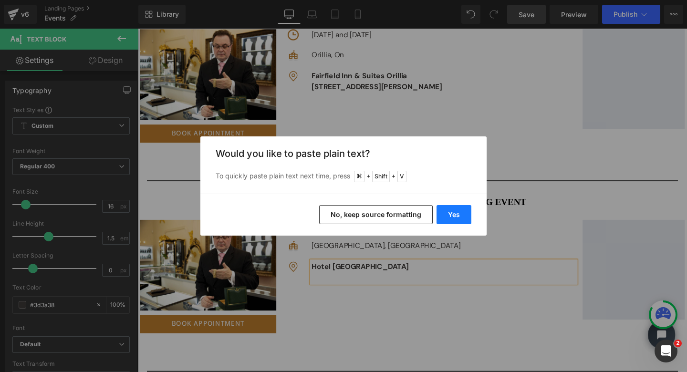
click at [452, 211] on button "Yes" at bounding box center [454, 214] width 35 height 19
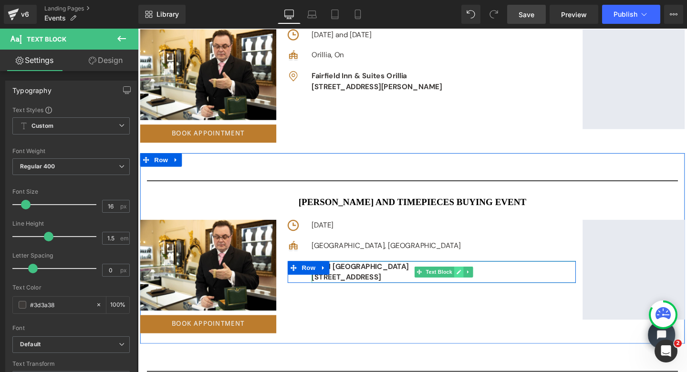
click at [470, 280] on link at bounding box center [475, 284] width 10 height 11
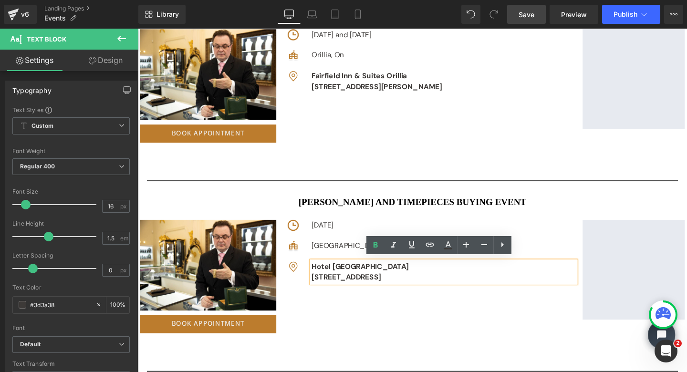
drag, startPoint x: 458, startPoint y: 284, endPoint x: 317, endPoint y: 272, distance: 141.7
click at [317, 273] on div "Image Hotel [GEOGRAPHIC_DATA][STREET_ADDRESS] Text Block Row" at bounding box center [446, 284] width 303 height 23
copy div "Hotel [GEOGRAPHIC_DATA][STREET_ADDRESS]"
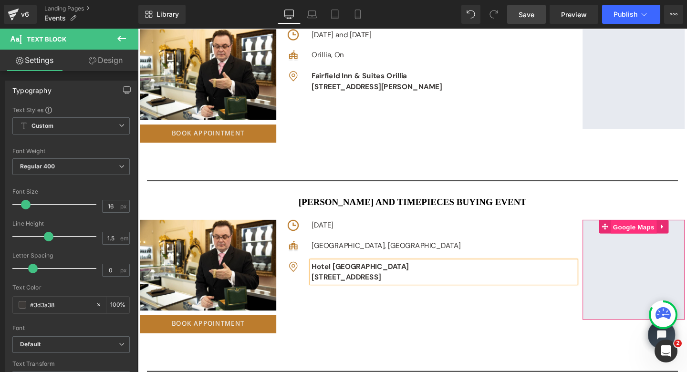
click at [654, 233] on span "Google Maps" at bounding box center [659, 237] width 48 height 14
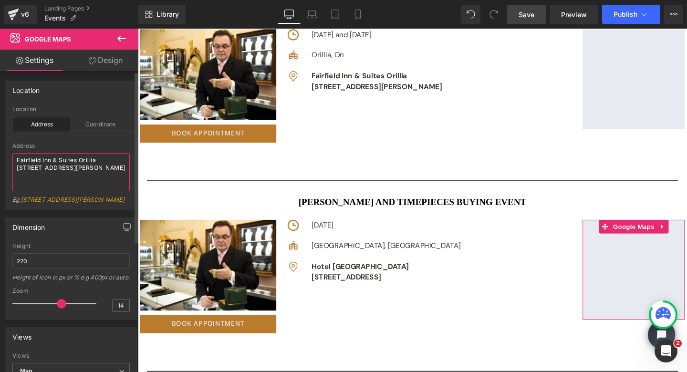
drag, startPoint x: 15, startPoint y: 158, endPoint x: 114, endPoint y: 181, distance: 101.3
click at [114, 181] on textarea "Fairfield Inn & Suites Orillia [STREET_ADDRESS][PERSON_NAME]" at bounding box center [70, 172] width 117 height 38
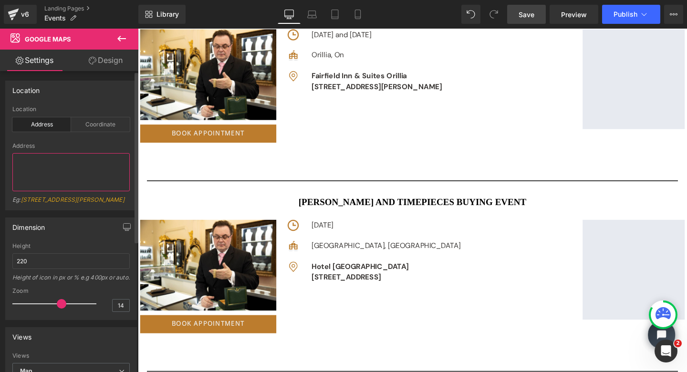
type textarea "Hotel [GEOGRAPHIC_DATA][STREET_ADDRESS]"
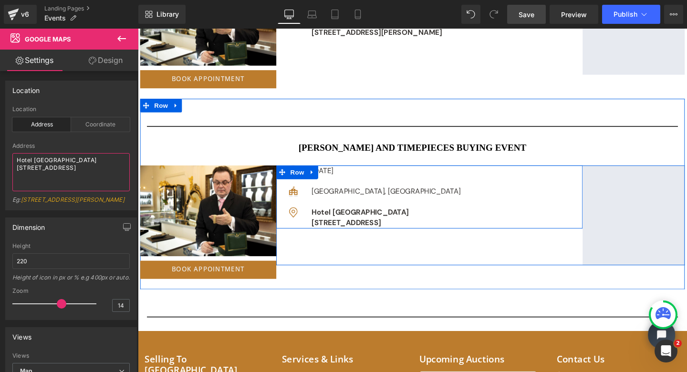
scroll to position [4423, 0]
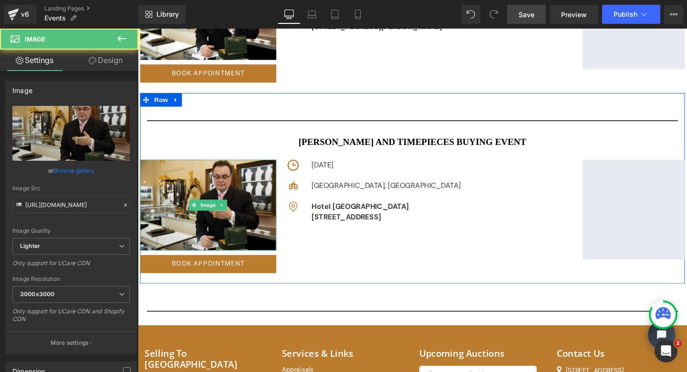
click at [213, 209] on div "Image" at bounding box center [211, 214] width 143 height 95
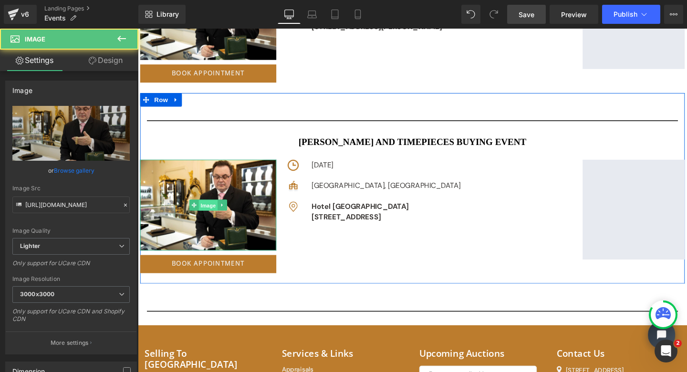
click at [209, 213] on span "Image" at bounding box center [212, 214] width 20 height 11
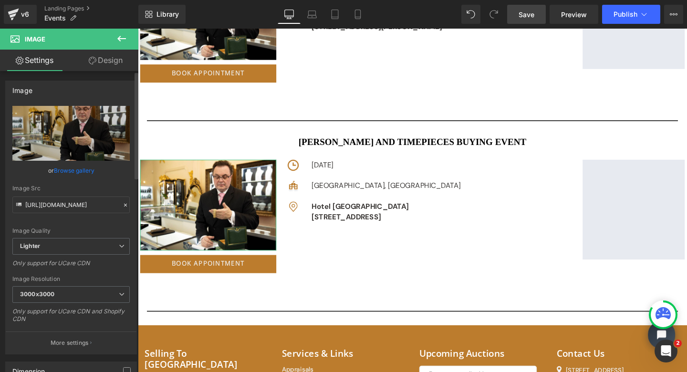
click at [79, 171] on link "Browse gallery" at bounding box center [74, 170] width 41 height 17
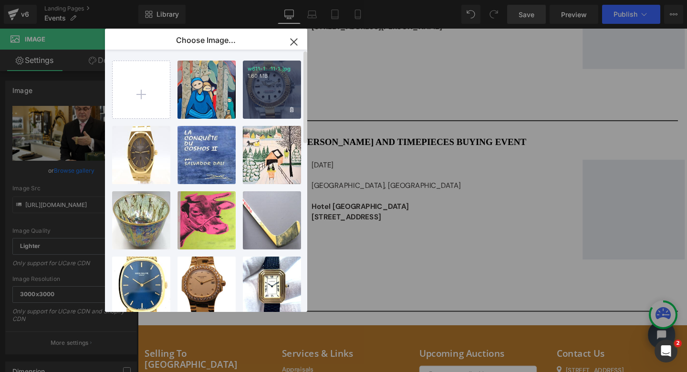
scroll to position [0, 0]
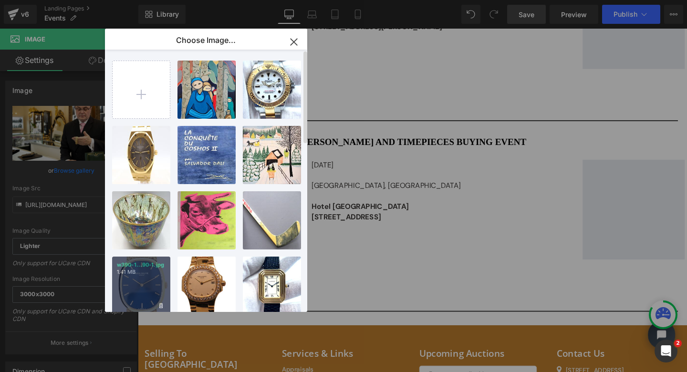
click at [149, 272] on p "1.41 MB" at bounding box center [141, 272] width 49 height 7
type input "[URL][DOMAIN_NAME]"
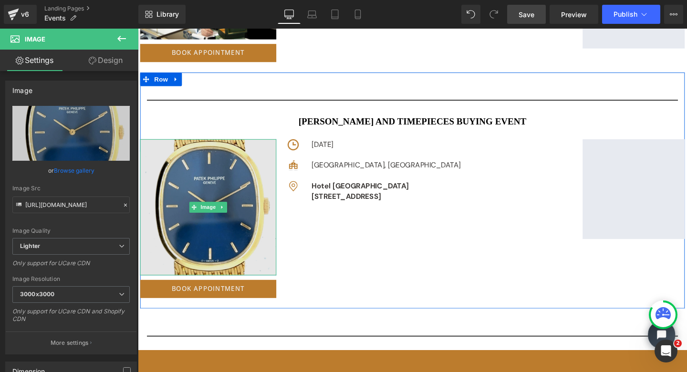
scroll to position [4488, 0]
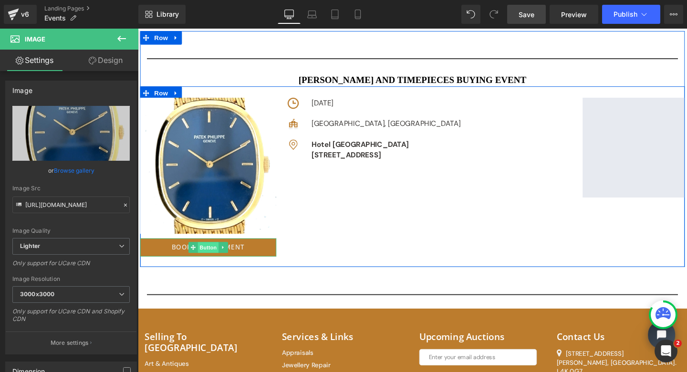
click at [210, 257] on span "Button" at bounding box center [212, 258] width 22 height 11
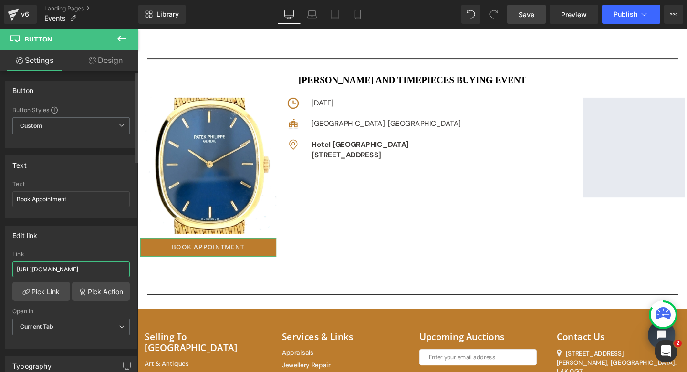
drag, startPoint x: 16, startPoint y: 271, endPoint x: 133, endPoint y: 267, distance: 117.0
click at [133, 267] on div "Edit link [URL][DOMAIN_NAME] Link [URL][DOMAIN_NAME] Pick Link Pick Action Curr…" at bounding box center [71, 284] width 143 height 131
paste input "[URL][DOMAIN_NAME]"
type input "[URL][DOMAIN_NAME]"
click at [528, 11] on span "Save" at bounding box center [527, 15] width 16 height 10
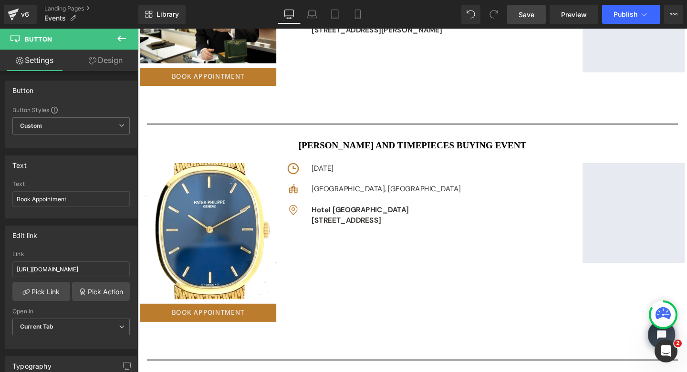
scroll to position [4413, 0]
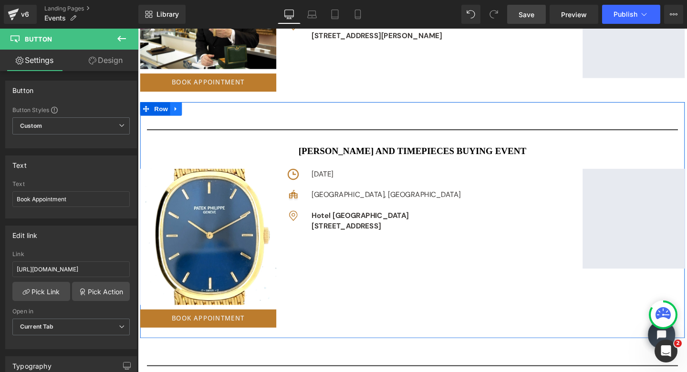
click at [175, 109] on icon at bounding box center [178, 112] width 7 height 7
click at [188, 110] on icon at bounding box center [190, 113] width 7 height 7
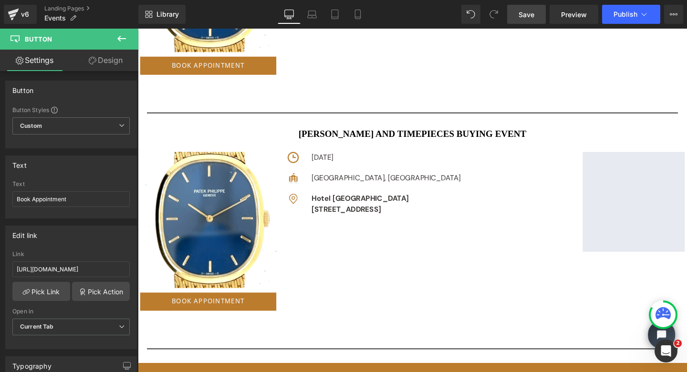
scroll to position [4698, 0]
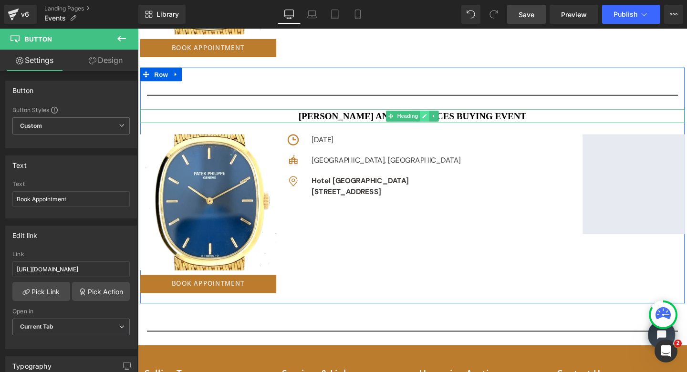
click at [435, 115] on link at bounding box center [440, 120] width 10 height 11
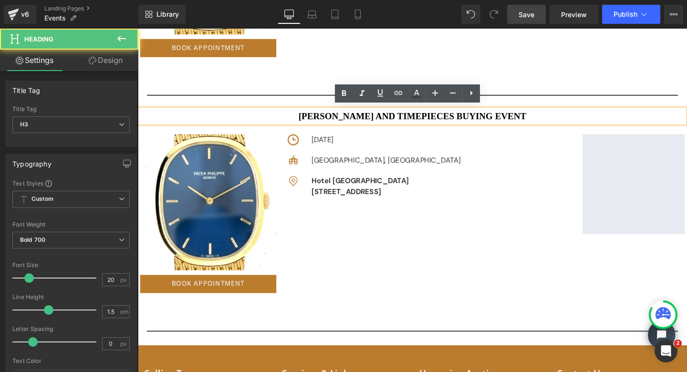
drag, startPoint x: 560, startPoint y: 117, endPoint x: 303, endPoint y: 119, distance: 256.7
click at [303, 119] on h3 "[PERSON_NAME] AND TIMEPIECES BUYING EVENT" at bounding box center [426, 121] width 573 height 14
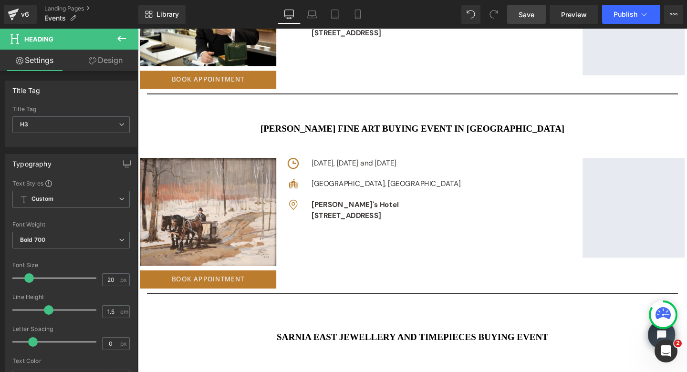
scroll to position [1540, 0]
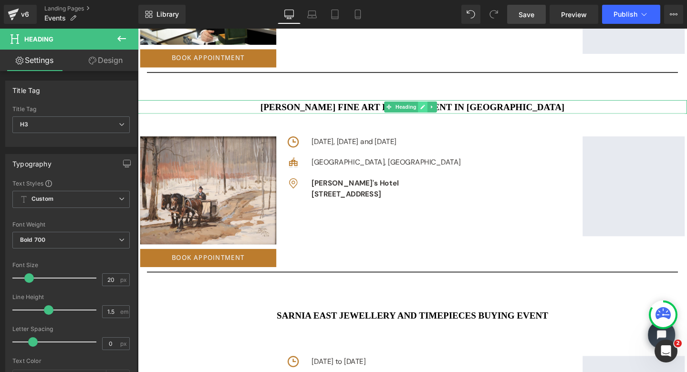
click at [437, 109] on icon at bounding box center [437, 111] width 5 height 5
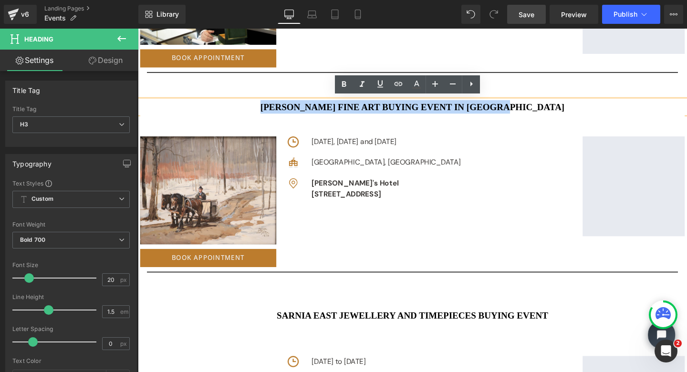
drag, startPoint x: 563, startPoint y: 109, endPoint x: 290, endPoint y: 109, distance: 272.4
click at [290, 109] on h3 "[PERSON_NAME] FINE ART BUYING EVENT IN [GEOGRAPHIC_DATA]" at bounding box center [426, 111] width 577 height 14
copy h3 "[PERSON_NAME] FINE ART BUYING EVENT IN [GEOGRAPHIC_DATA]"
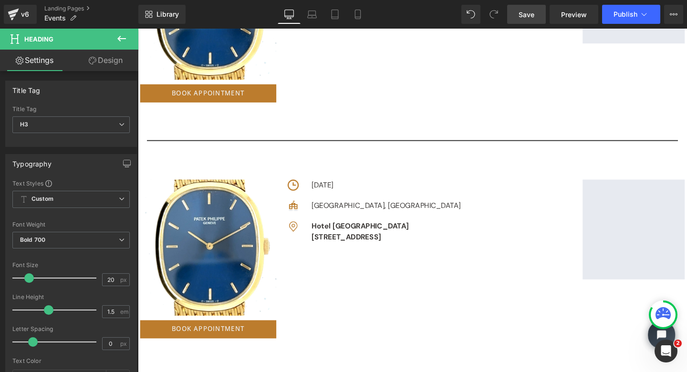
scroll to position [4645, 0]
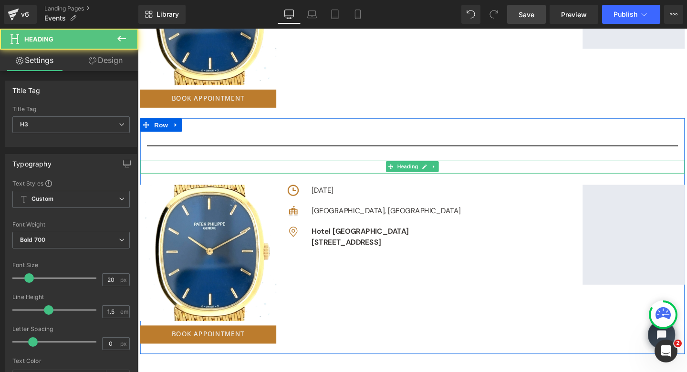
click at [351, 168] on h3 at bounding box center [426, 174] width 573 height 14
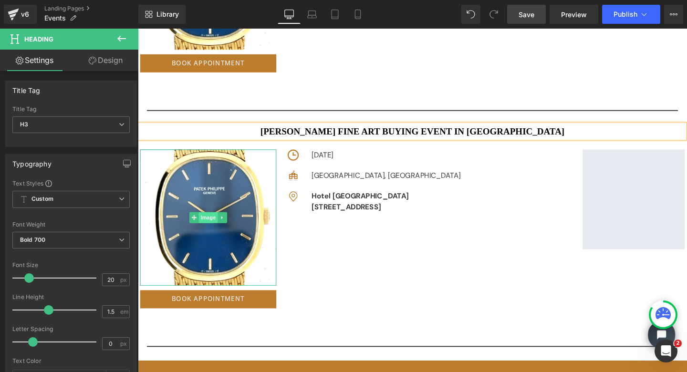
scroll to position [4705, 0]
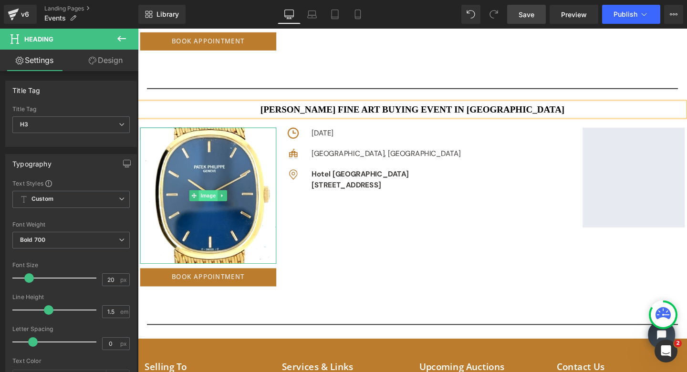
click at [208, 199] on span "Image" at bounding box center [212, 203] width 20 height 11
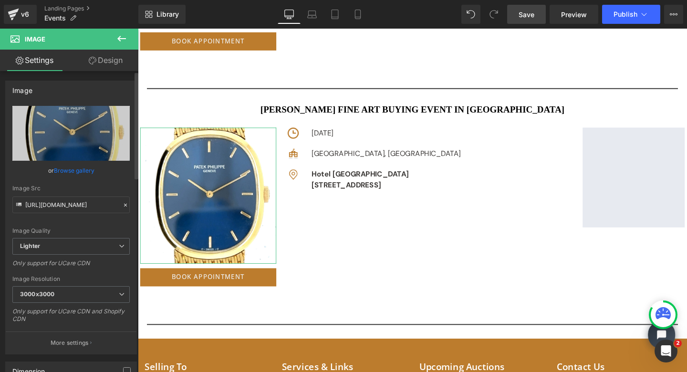
click at [80, 166] on link "Browse gallery" at bounding box center [74, 170] width 41 height 17
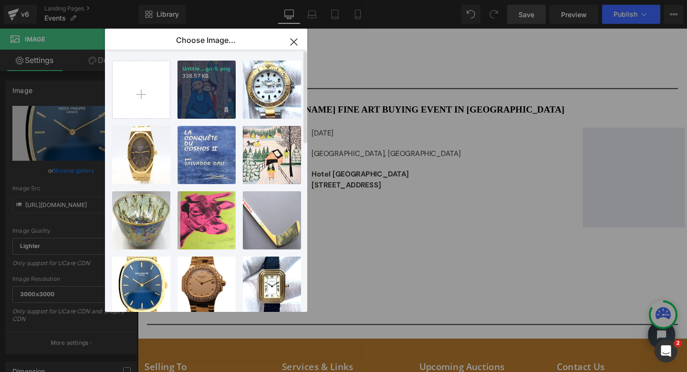
click at [214, 92] on div "Untitle...gn-5.png 338.57 KB" at bounding box center [206, 90] width 58 height 58
type input "[URL][DOMAIN_NAME]"
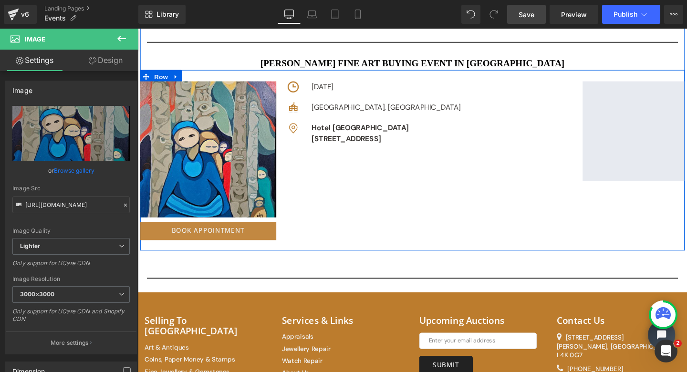
scroll to position [4758, 0]
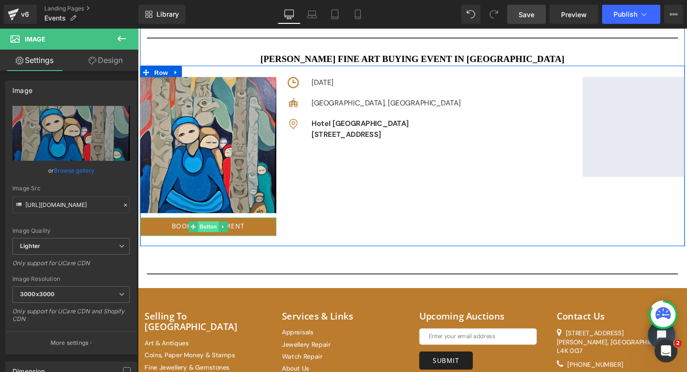
click at [210, 232] on span "Button" at bounding box center [212, 236] width 22 height 11
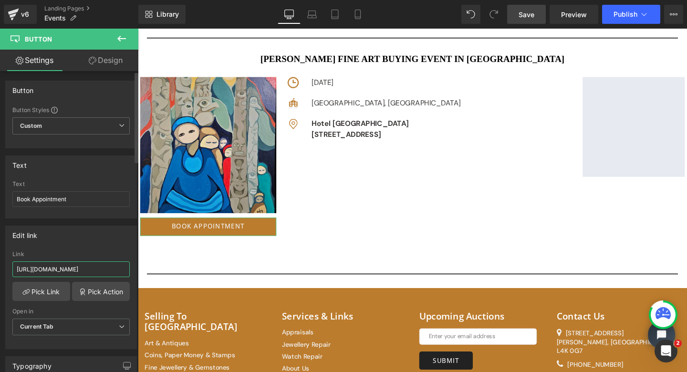
drag, startPoint x: 15, startPoint y: 269, endPoint x: 129, endPoint y: 273, distance: 114.6
click at [129, 273] on div "[URL][DOMAIN_NAME] Link [URL][DOMAIN_NAME] Pick Link Pick Action Current Tab Ne…" at bounding box center [71, 300] width 131 height 98
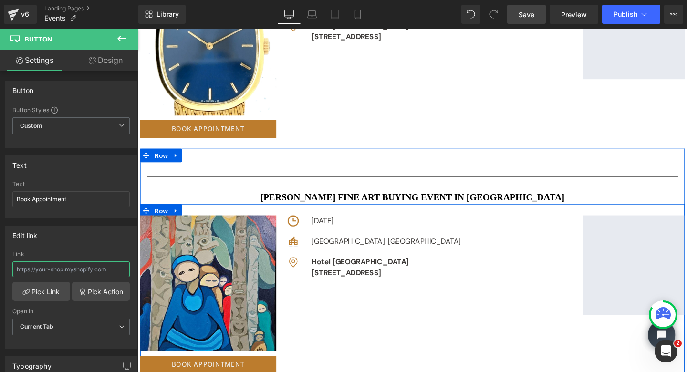
scroll to position [4604, 0]
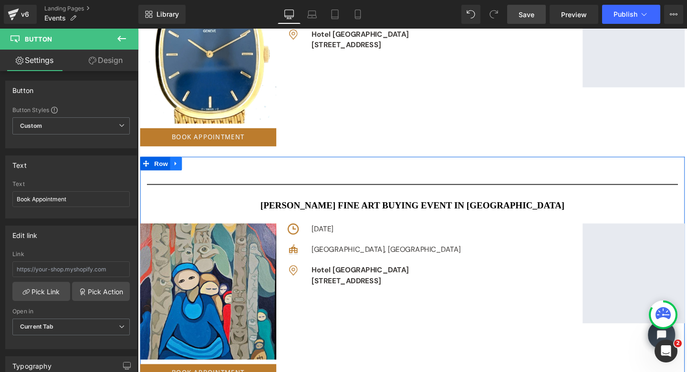
click at [172, 169] on link at bounding box center [178, 170] width 12 height 14
click at [199, 167] on icon at bounding box center [202, 170] width 7 height 7
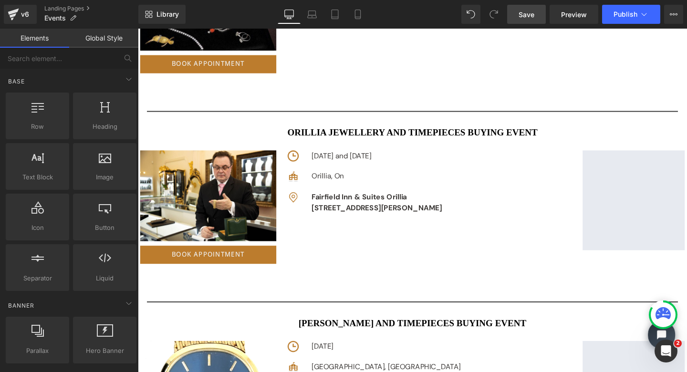
scroll to position [4093, 0]
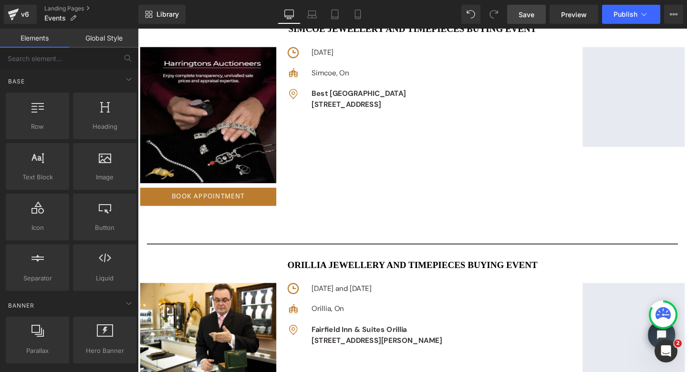
click at [531, 17] on span "Save" at bounding box center [527, 15] width 16 height 10
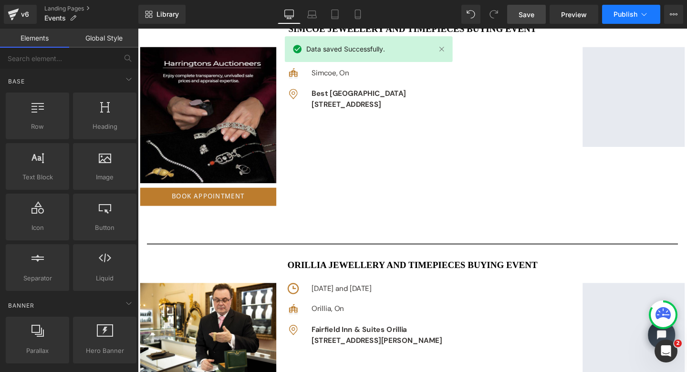
click at [629, 19] on button "Publish" at bounding box center [631, 14] width 58 height 19
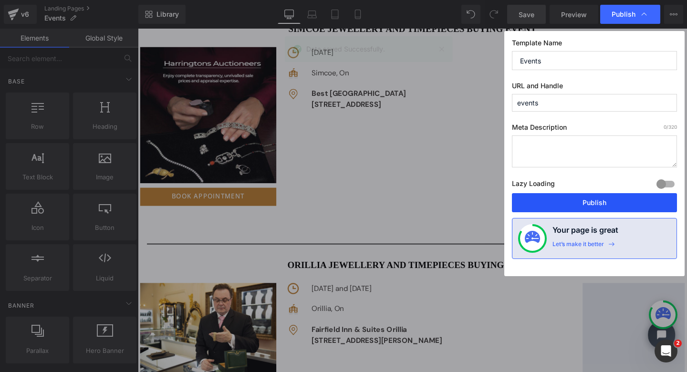
click at [584, 205] on button "Publish" at bounding box center [594, 202] width 165 height 19
